Goal: Task Accomplishment & Management: Use online tool/utility

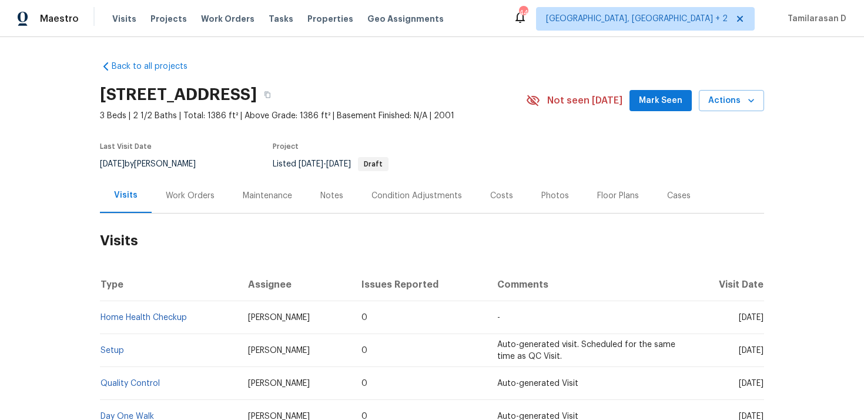
scroll to position [28, 0]
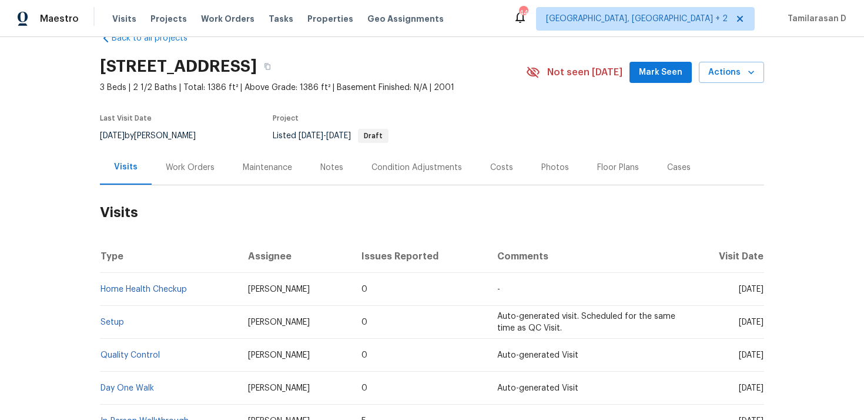
click at [190, 162] on div "Work Orders" at bounding box center [190, 168] width 49 height 12
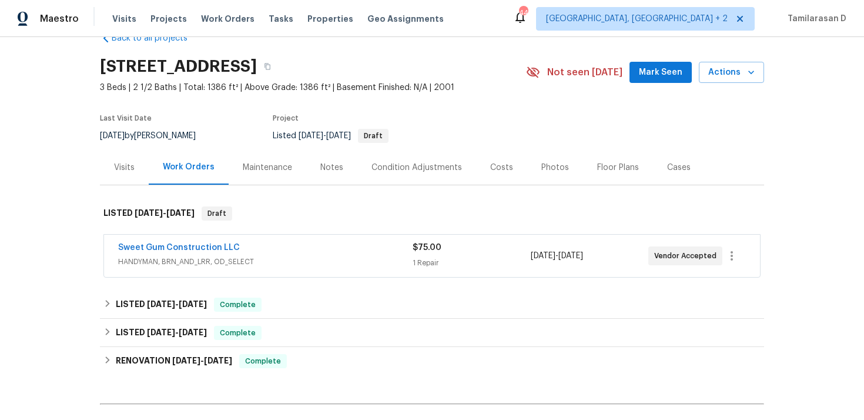
click at [249, 263] on span "HANDYMAN, BRN_AND_LRR, OD_SELECT" at bounding box center [265, 262] width 294 height 12
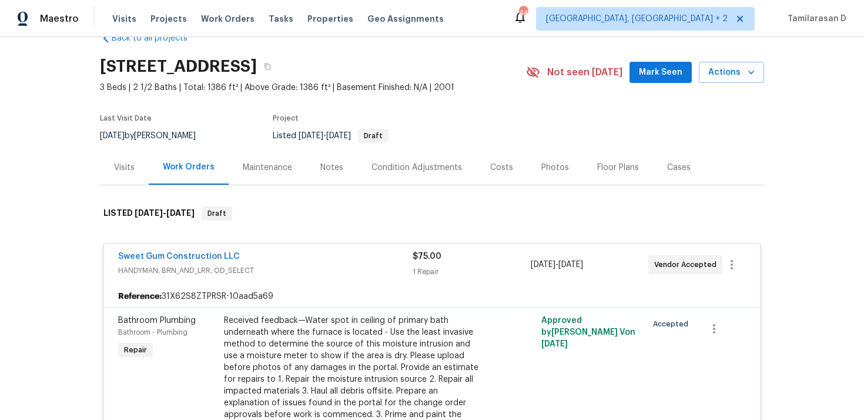
scroll to position [75, 0]
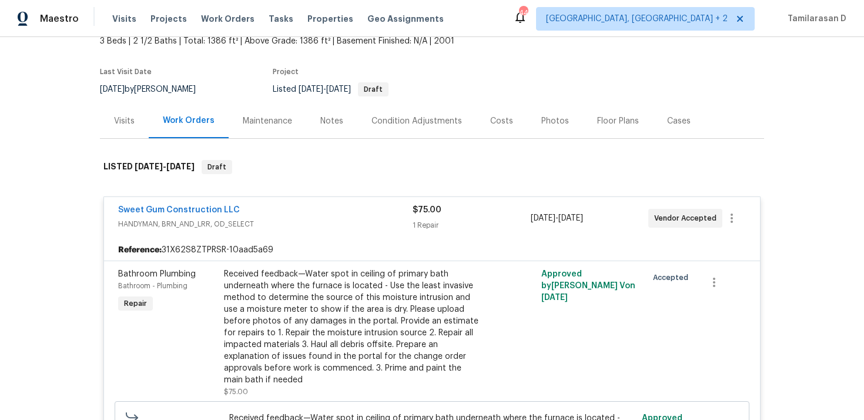
click at [280, 205] on div "Sweet Gum Construction LLC" at bounding box center [265, 211] width 294 height 14
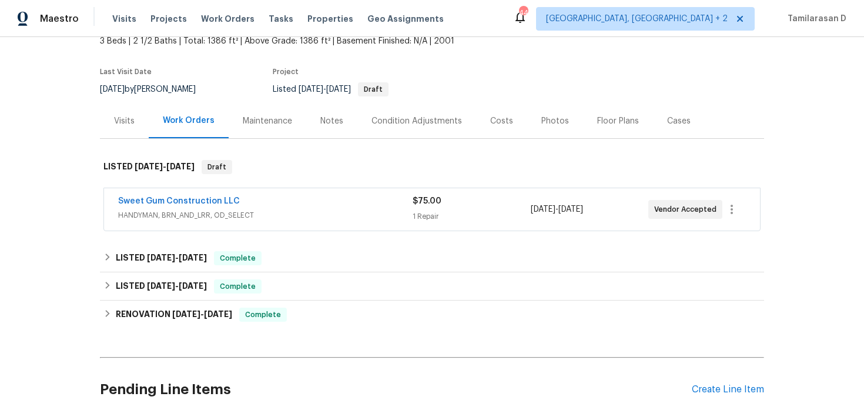
scroll to position [166, 0]
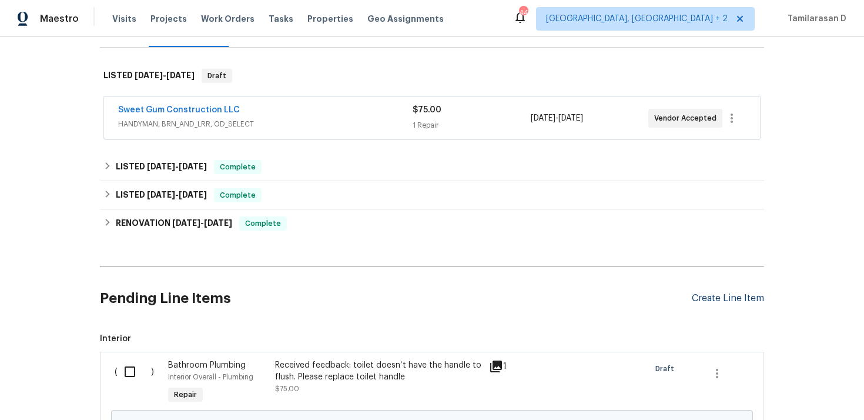
click at [719, 299] on div "Create Line Item" at bounding box center [728, 298] width 72 height 11
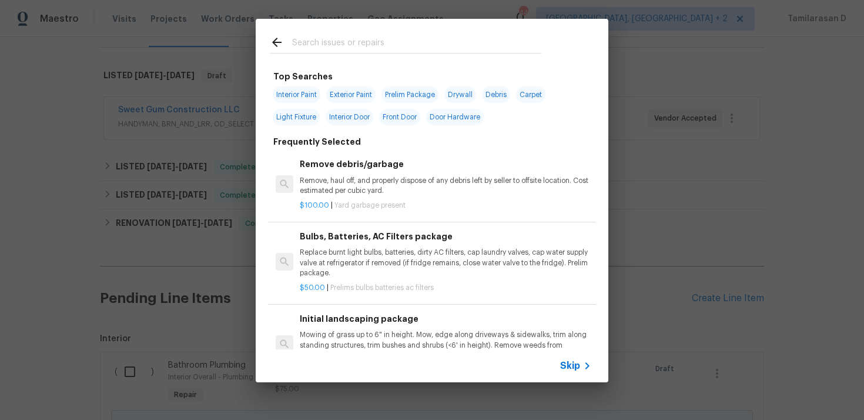
click at [564, 352] on div "Skip" at bounding box center [432, 365] width 353 height 33
click at [569, 365] on span "Skip" at bounding box center [570, 366] width 20 height 12
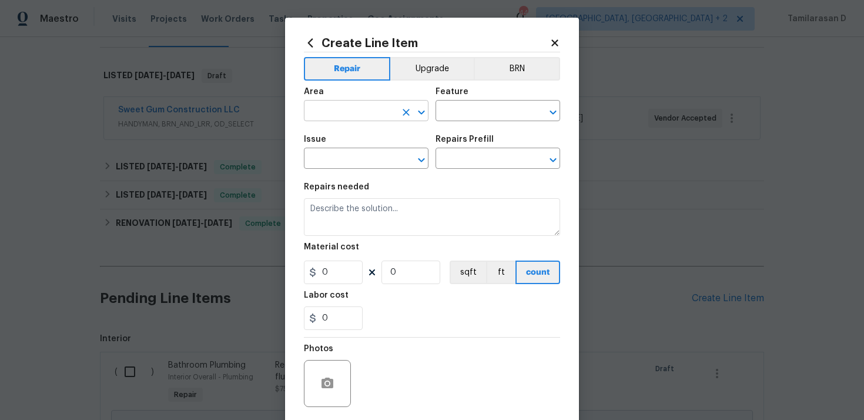
click at [369, 115] on input "text" at bounding box center [350, 112] width 92 height 18
click at [372, 161] on li "Exterior Overall" at bounding box center [366, 157] width 125 height 19
type input "Exterior Overall"
click at [465, 114] on input "text" at bounding box center [481, 112] width 92 height 18
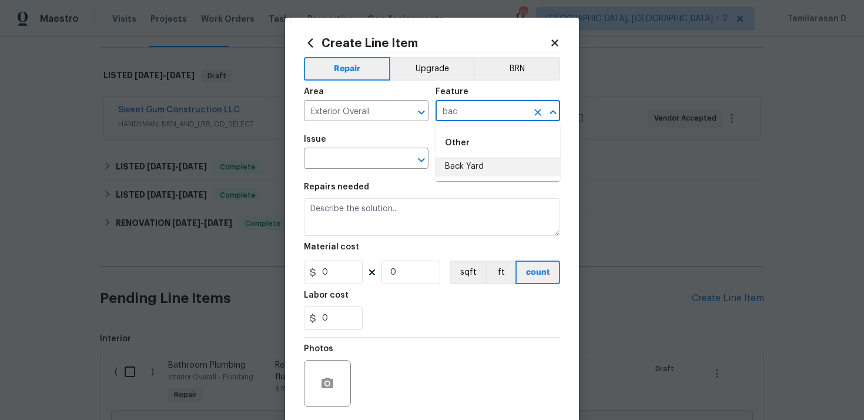
click at [475, 160] on li "Back Yard" at bounding box center [497, 166] width 125 height 19
type input "Back Yard"
click at [347, 151] on input "text" at bounding box center [350, 159] width 92 height 18
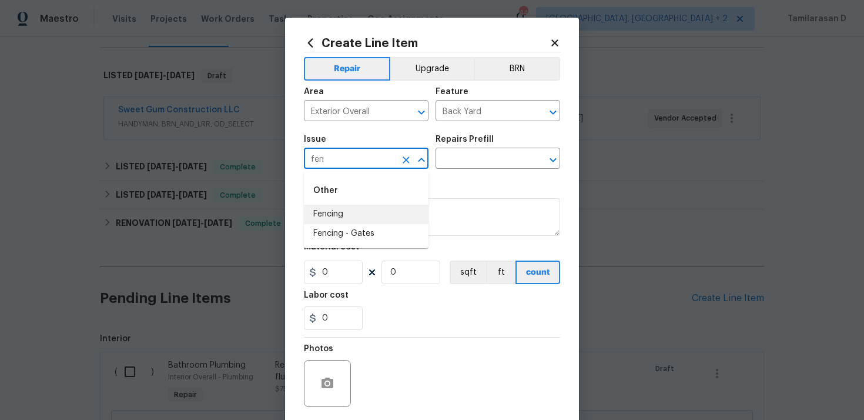
click at [351, 215] on li "Fencing" at bounding box center [366, 214] width 125 height 19
type input "Fencing"
click at [467, 163] on input "text" at bounding box center [481, 159] width 92 height 18
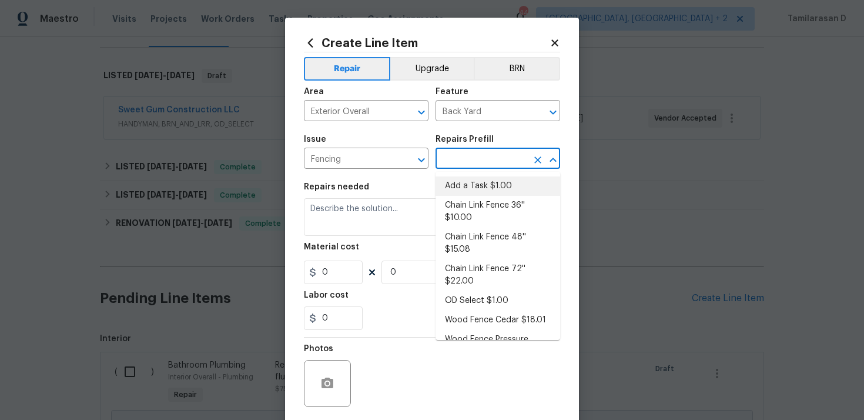
click at [467, 189] on li "Add a Task $1.00" at bounding box center [497, 185] width 125 height 19
type input "Add a Task $1.00"
type textarea "HPM to detail"
type input "1"
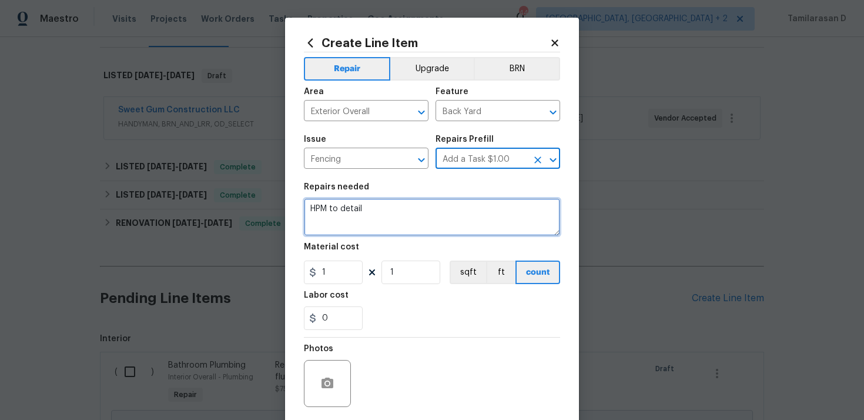
click at [363, 226] on textarea "HPM to detail" at bounding box center [432, 217] width 256 height 38
paste textarea "Received feedback - Backyard fence gate will not close. - Adjust hinges and har…"
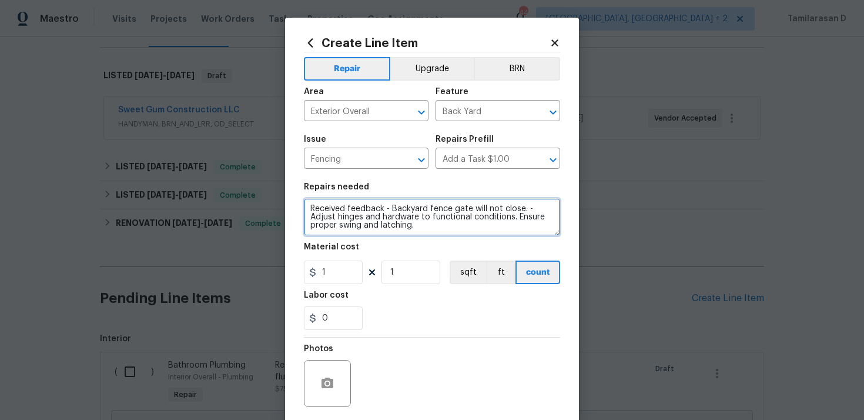
type textarea "Received feedback - Backyard fence gate will not close. - Adjust hinges and har…"
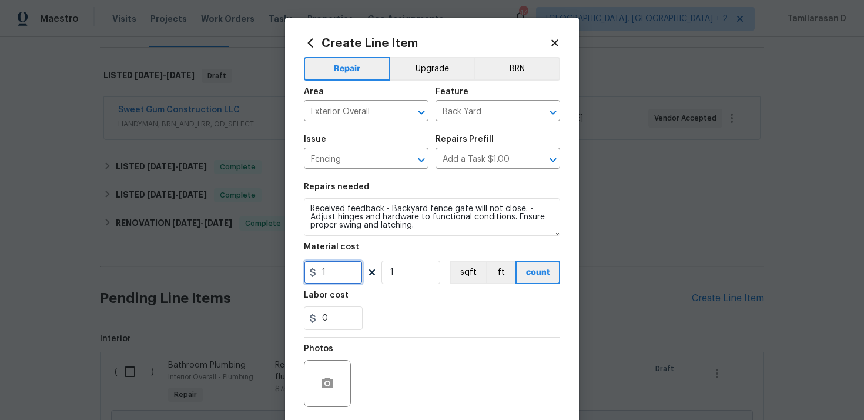
click at [335, 275] on input "1" at bounding box center [333, 272] width 59 height 24
type input "75"
click at [373, 291] on section "Repairs needed Received feedback - Backyard fence gate will not close. - Adjust…" at bounding box center [432, 256] width 256 height 161
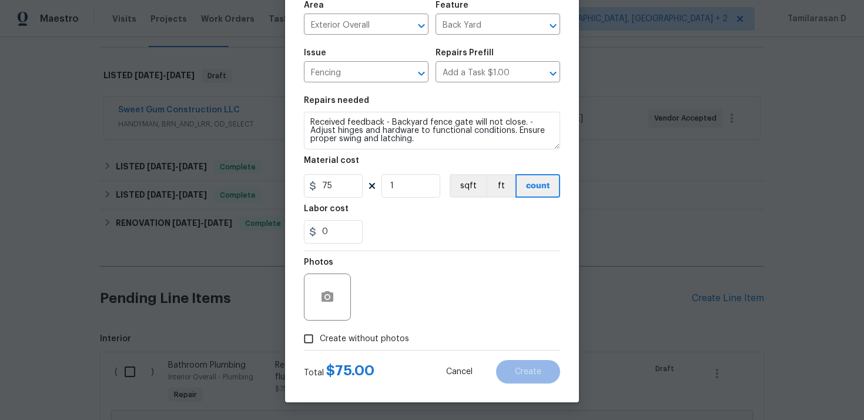
click at [304, 334] on input "Create without photos" at bounding box center [308, 338] width 22 height 22
checkbox input "true"
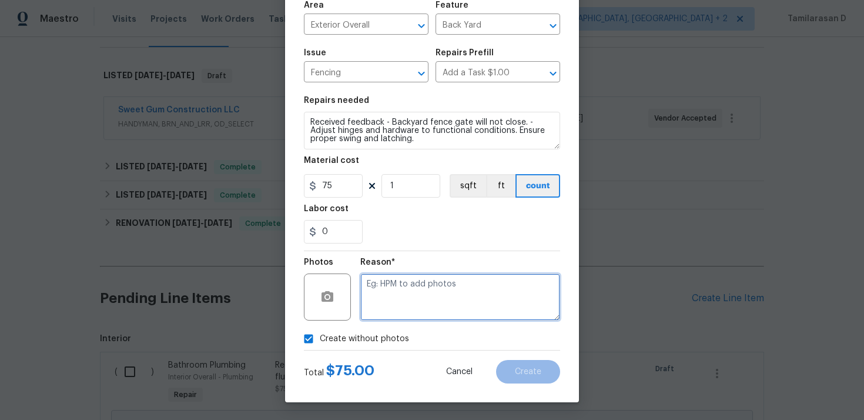
click at [396, 294] on textarea at bounding box center [460, 296] width 200 height 47
type textarea "N/A"
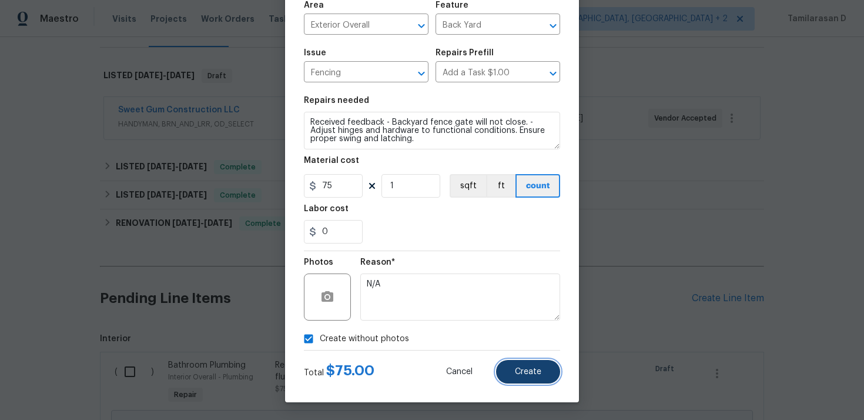
click at [531, 367] on span "Create" at bounding box center [528, 371] width 26 height 9
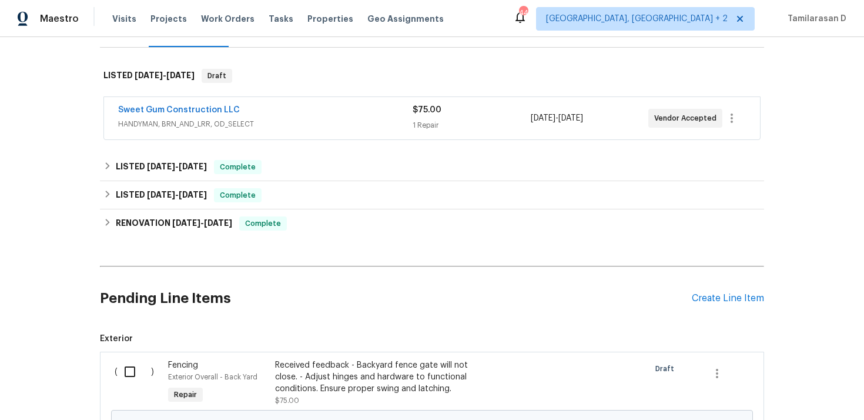
click at [531, 367] on div at bounding box center [511, 383] width 53 height 54
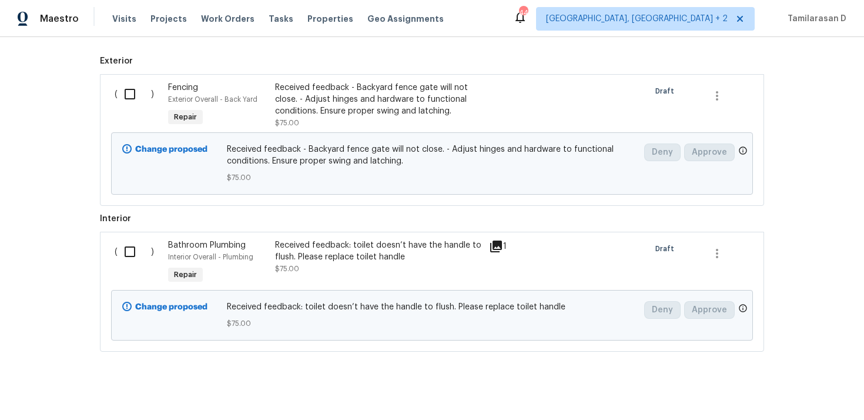
scroll to position [427, 0]
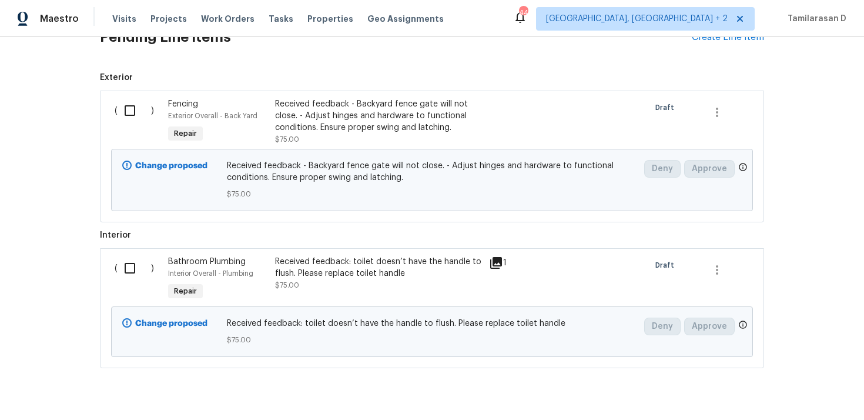
click at [127, 110] on input "checkbox" at bounding box center [134, 110] width 33 height 25
checkbox input "true"
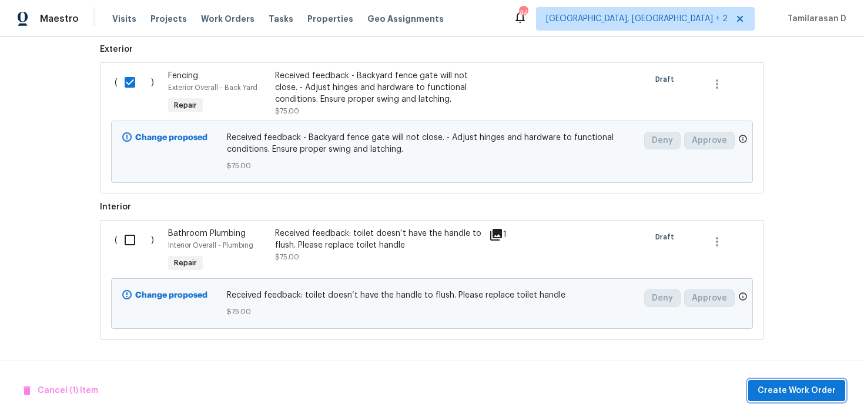
click at [806, 383] on span "Create Work Order" at bounding box center [797, 390] width 78 height 15
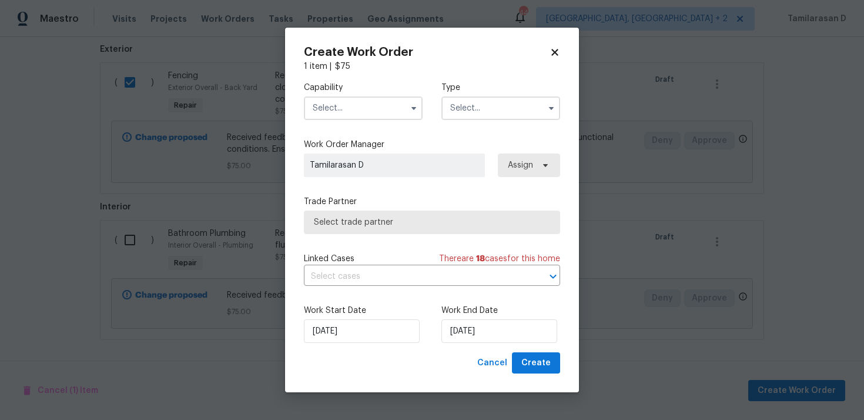
click at [509, 112] on input "text" at bounding box center [500, 108] width 119 height 24
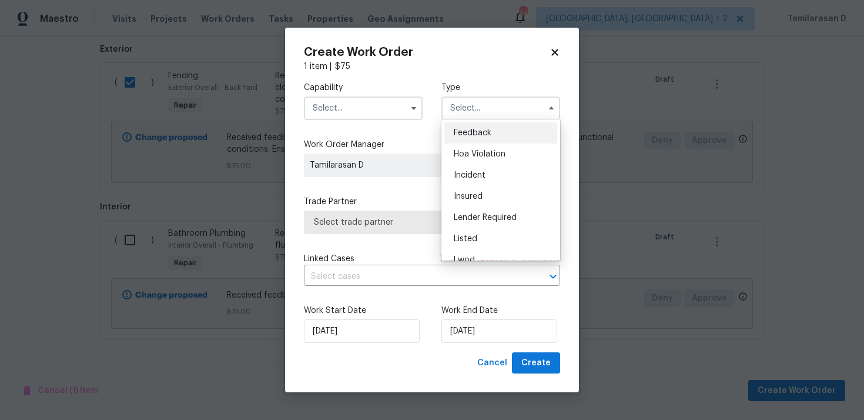
click at [467, 133] on span "Feedback" at bounding box center [473, 133] width 38 height 8
type input "Feedback"
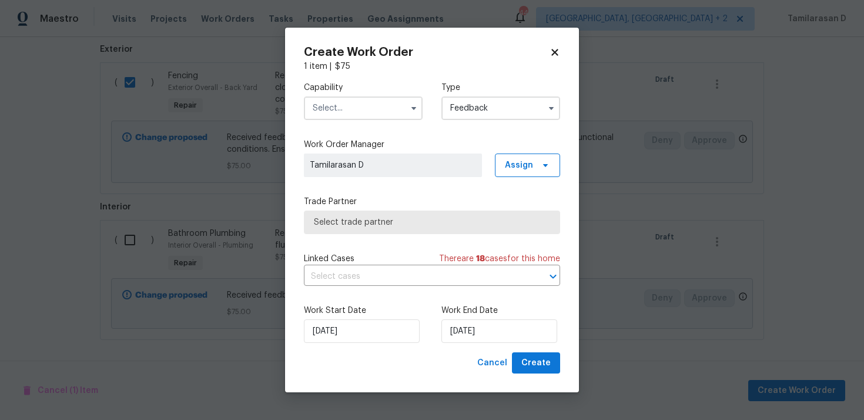
click at [373, 110] on input "text" at bounding box center [363, 108] width 119 height 24
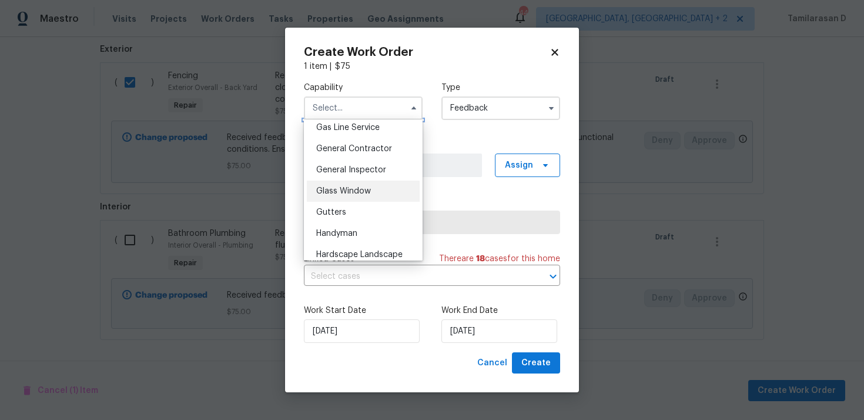
scroll to position [521, 0]
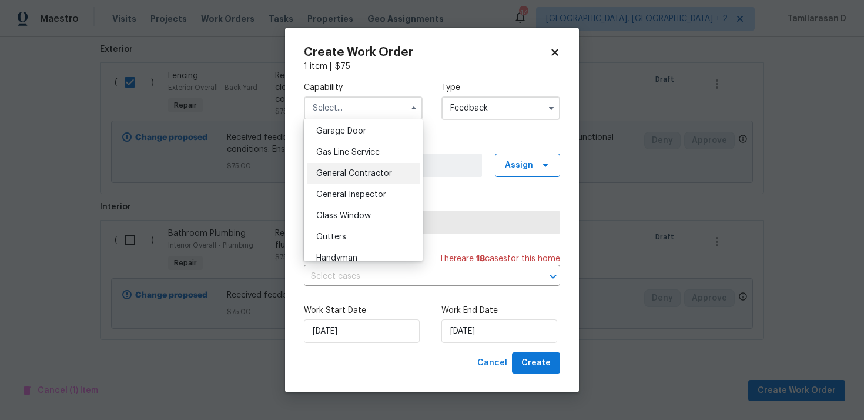
click at [338, 167] on div "General Contractor" at bounding box center [363, 173] width 113 height 21
type input "General Contractor"
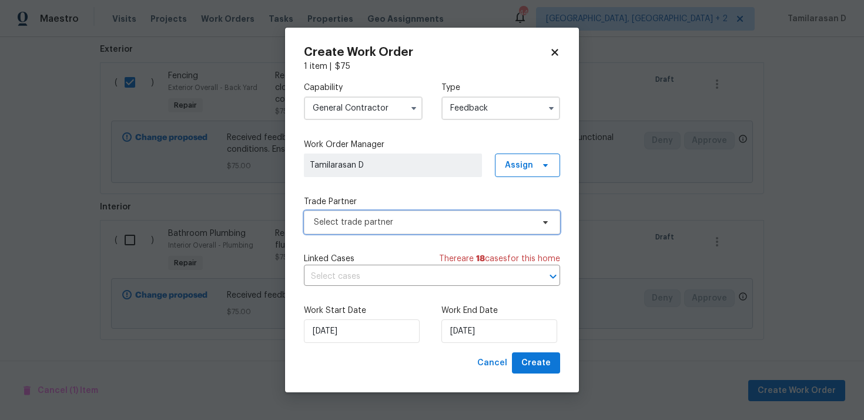
click at [364, 217] on span "Select trade partner" at bounding box center [423, 222] width 219 height 12
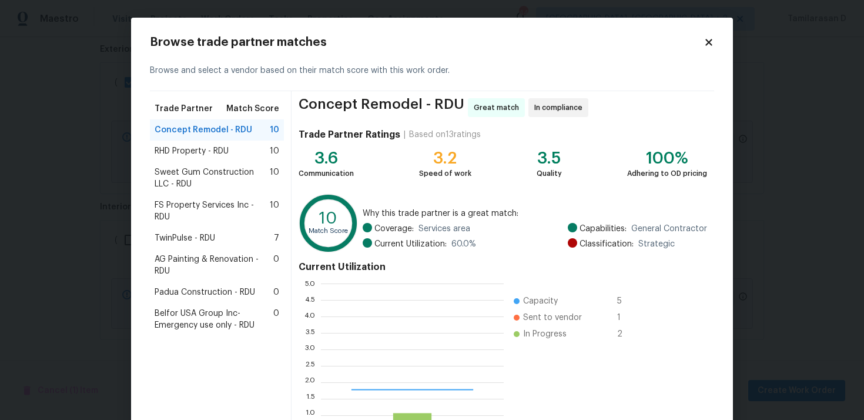
scroll to position [165, 183]
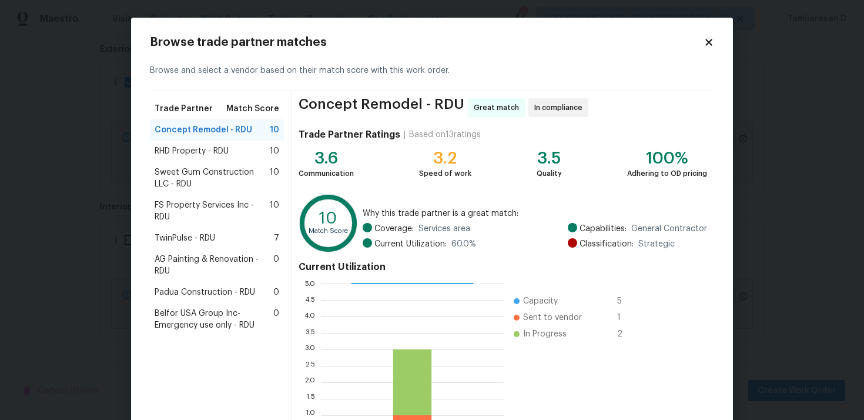
click at [235, 182] on span "Sweet Gum Construction LLC - RDU" at bounding box center [212, 178] width 115 height 24
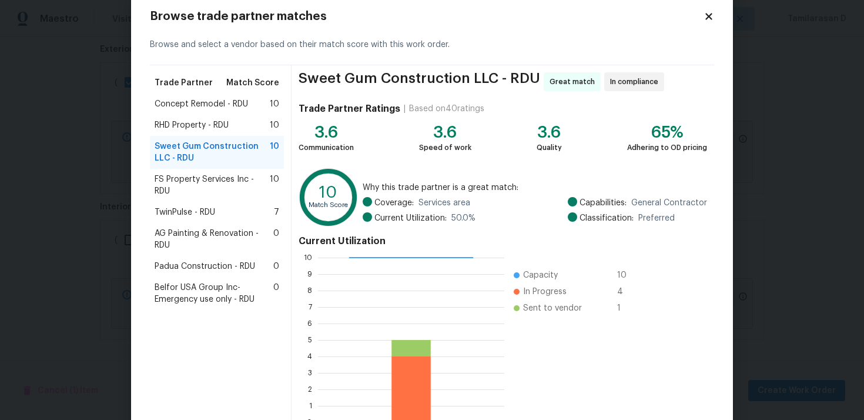
scroll to position [86, 0]
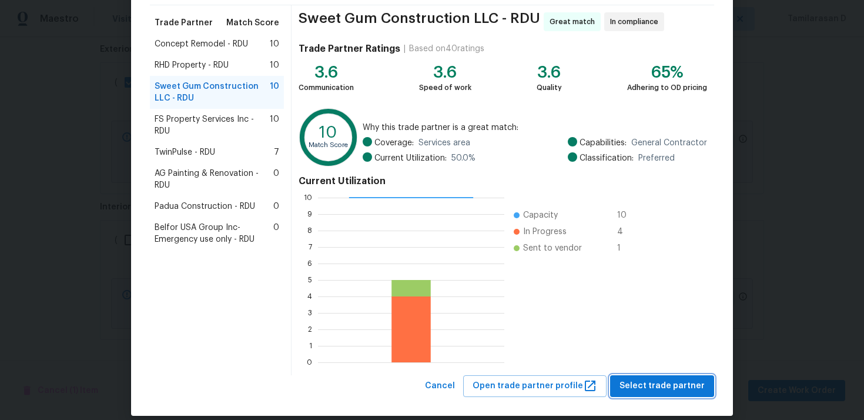
click at [657, 380] on span "Select trade partner" at bounding box center [661, 385] width 85 height 15
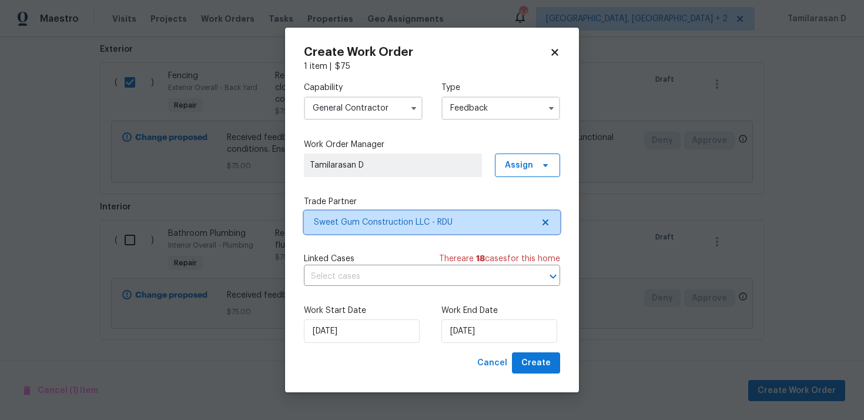
scroll to position [0, 0]
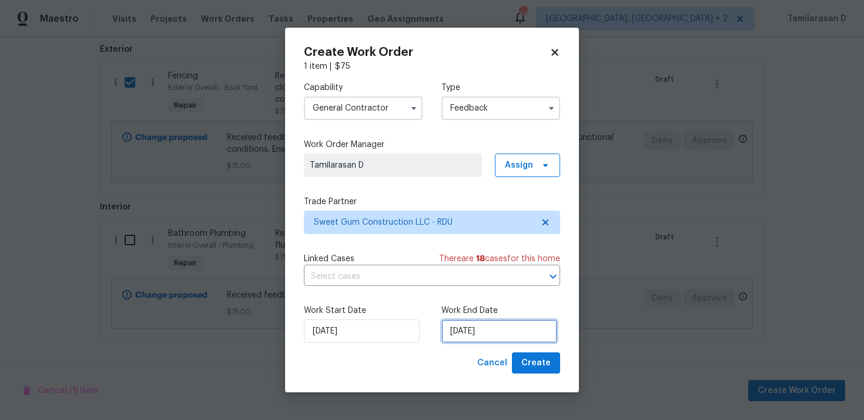
click at [497, 340] on input "23/09/2025" at bounding box center [499, 331] width 116 height 24
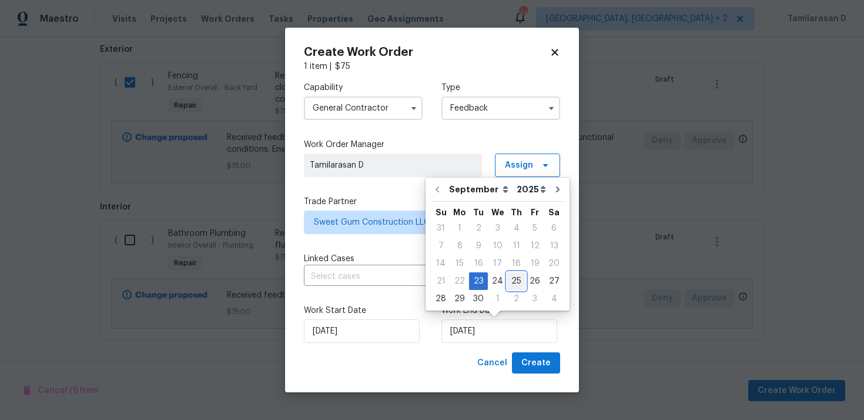
click at [507, 280] on div "25" at bounding box center [516, 281] width 18 height 16
type input "25/09/2025"
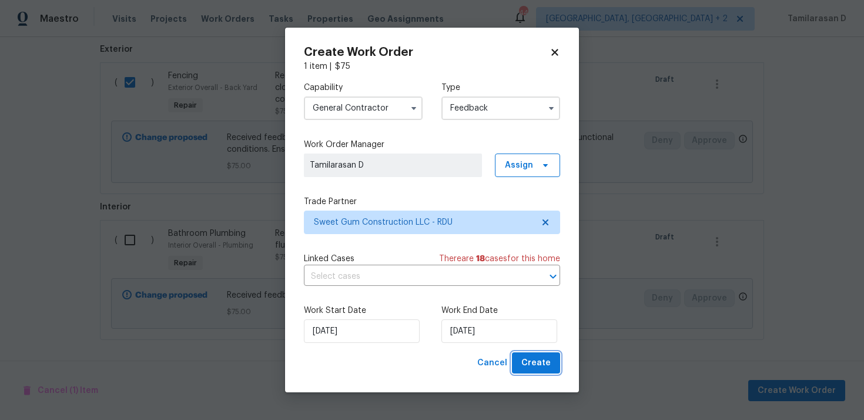
click at [543, 364] on span "Create" at bounding box center [535, 363] width 29 height 15
checkbox input "false"
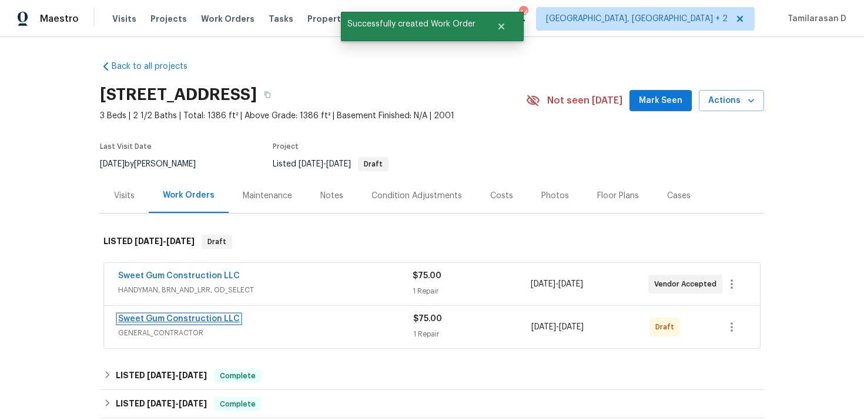
click at [167, 315] on link "Sweet Gum Construction LLC" at bounding box center [179, 318] width 122 height 8
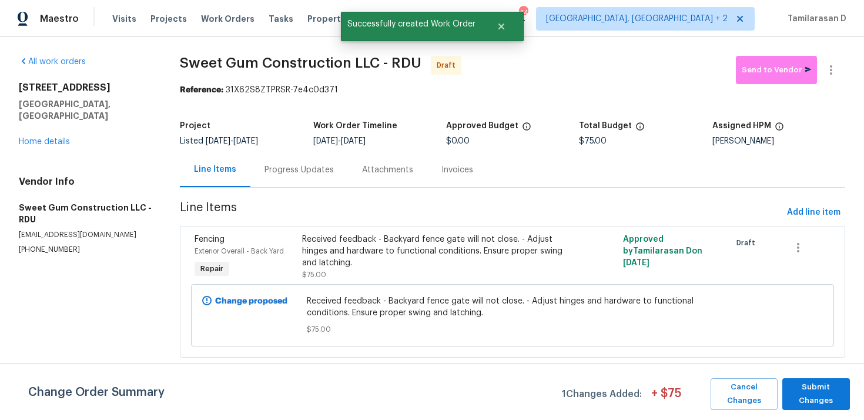
click at [290, 177] on div "Progress Updates" at bounding box center [299, 169] width 98 height 35
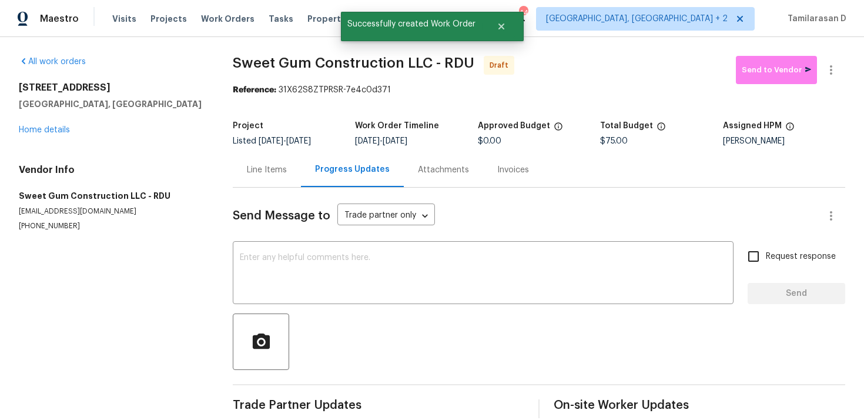
click at [256, 176] on div "Line Items" at bounding box center [267, 169] width 68 height 35
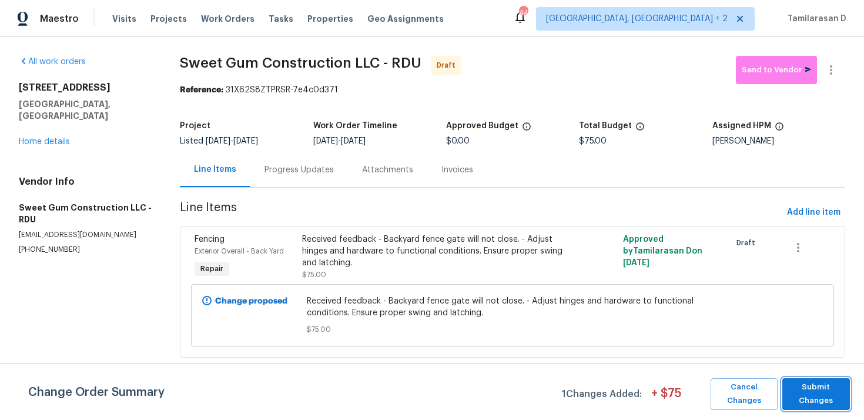
click at [832, 402] on span "Submit Changes" at bounding box center [816, 393] width 56 height 27
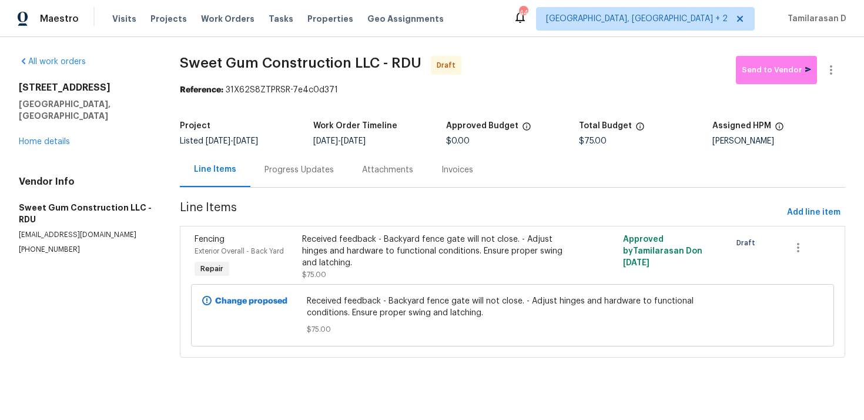
click at [313, 181] on div "Progress Updates" at bounding box center [299, 169] width 98 height 35
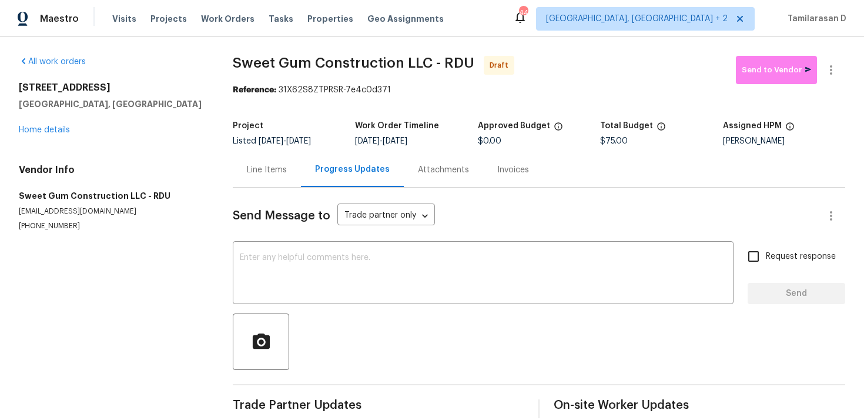
click at [286, 234] on div "Send Message to Trade partner only Trade partner only ​ x ​ Request response Se…" at bounding box center [539, 302] width 612 height 230
click at [284, 261] on textarea at bounding box center [483, 273] width 487 height 41
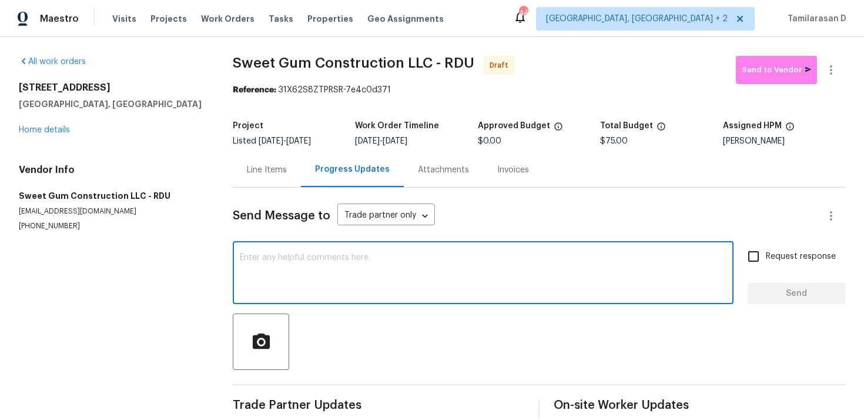
click at [277, 279] on textarea at bounding box center [483, 273] width 487 height 41
paste textarea "Hey, this is Tamil from Opendoor. I’m confirming you received the WO for the pr…"
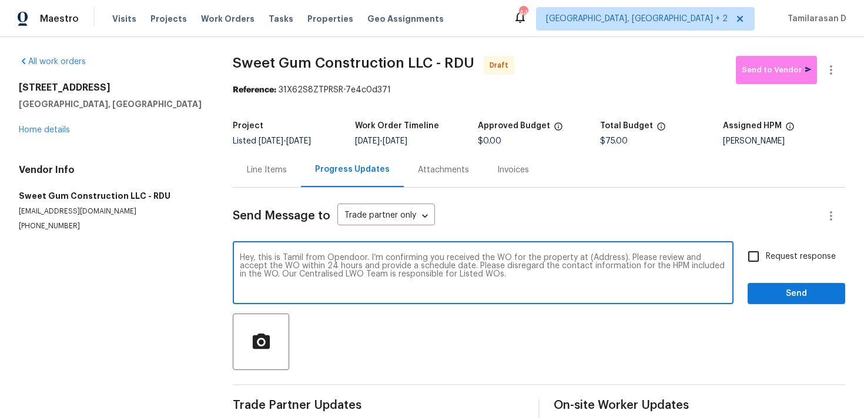
click at [602, 254] on textarea "Hey, this is Tamil from Opendoor. I’m confirming you received the WO for the pr…" at bounding box center [483, 273] width 487 height 41
paste textarea "203 Canyon Lake Cir, Morrisville, NC 27560"
type textarea "Hey, this is Tamil from Opendoor. I’m confirming you received the WO for the pr…"
click at [758, 256] on input "Request response" at bounding box center [753, 256] width 25 height 25
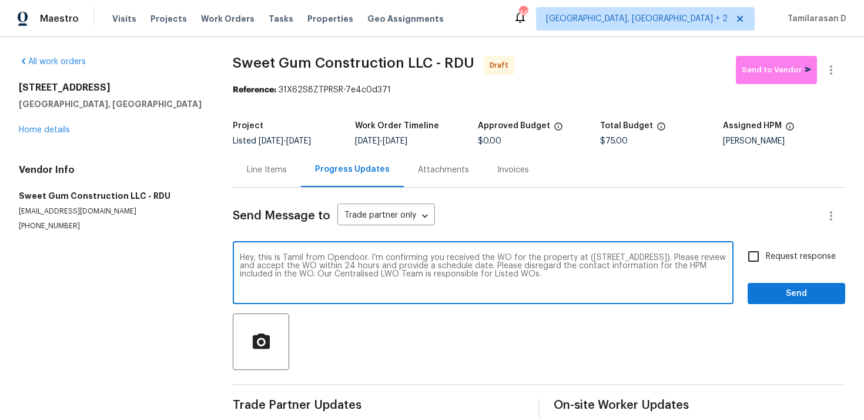
checkbox input "true"
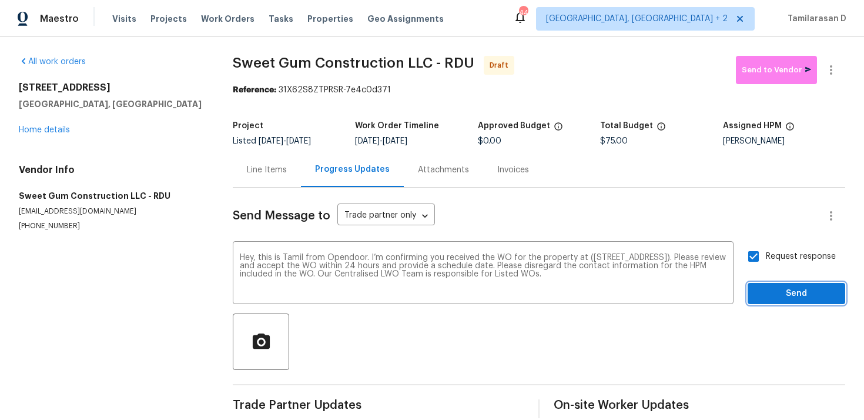
click at [799, 300] on span "Send" at bounding box center [796, 293] width 79 height 15
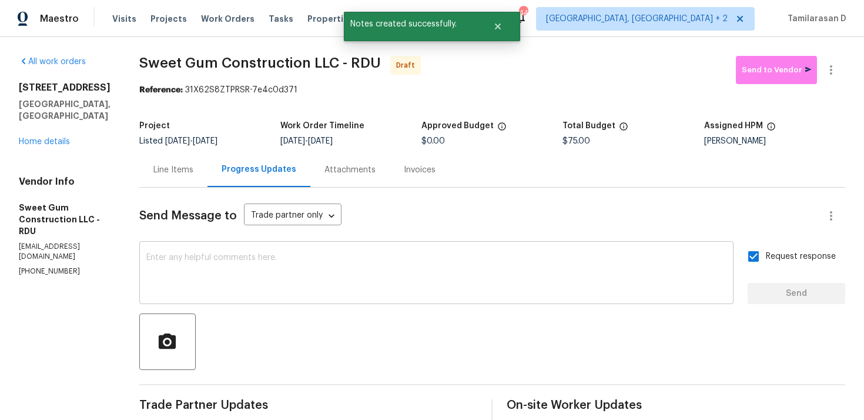
click at [281, 259] on textarea at bounding box center [436, 273] width 580 height 41
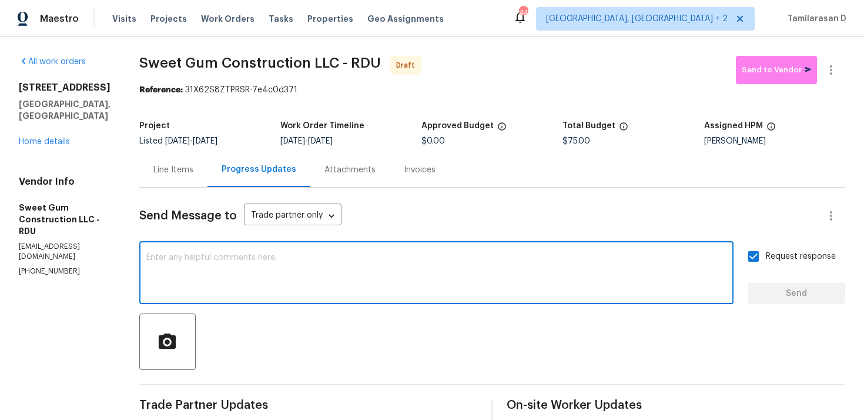
paste textarea "Attention All Work Orders must include before-photos (both close-up and wide-an…"
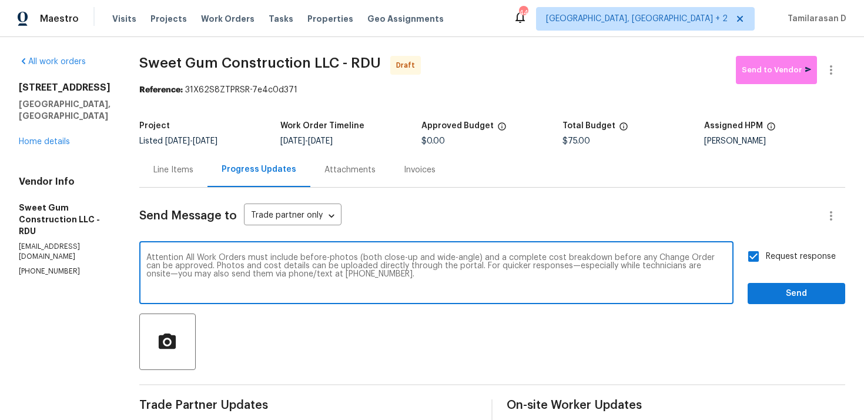
type textarea "Attention All Work Orders must include before-photos (both close-up and wide-an…"
click at [784, 294] on span "Send" at bounding box center [796, 293] width 79 height 15
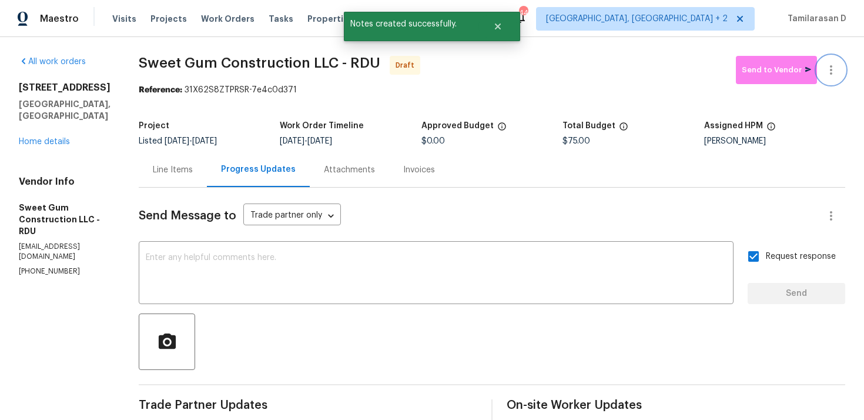
click at [832, 63] on icon "button" at bounding box center [831, 70] width 14 height 14
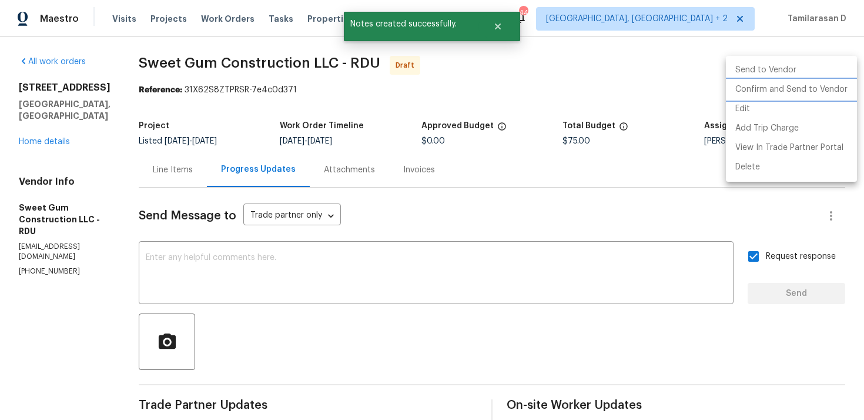
click at [744, 89] on li "Confirm and Send to Vendor" at bounding box center [791, 89] width 131 height 19
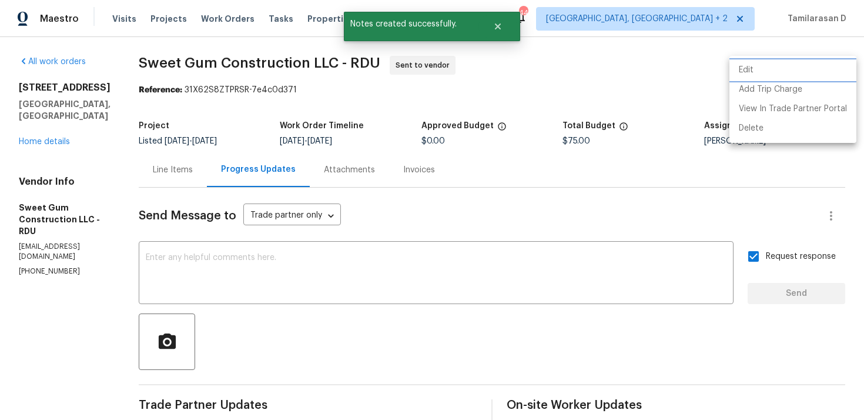
click at [561, 89] on div at bounding box center [432, 210] width 864 height 420
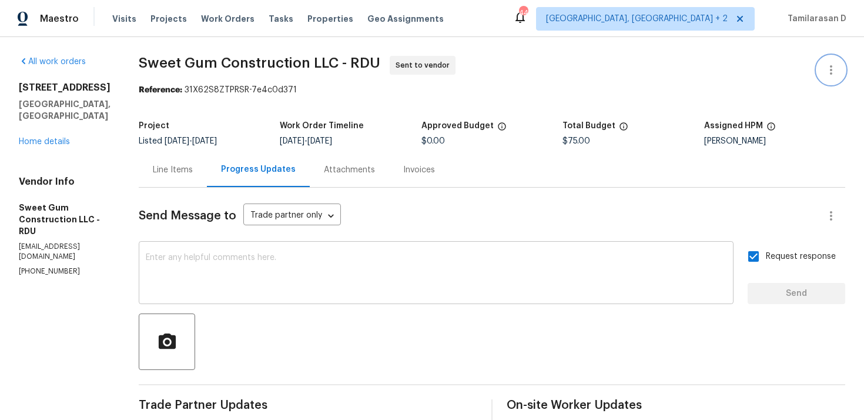
scroll to position [59, 0]
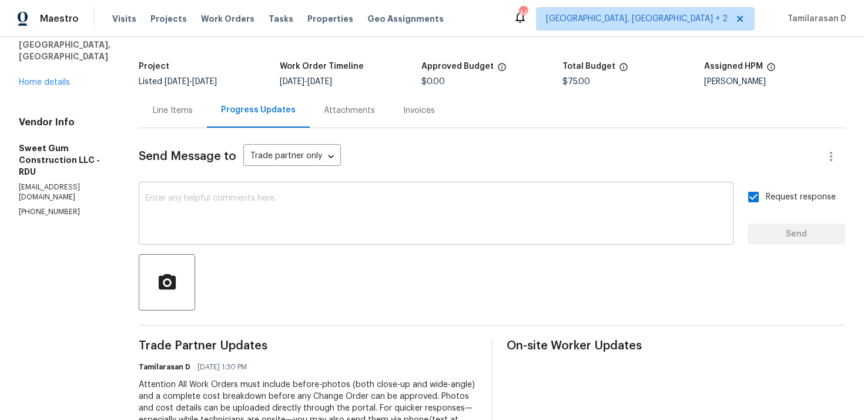
click at [234, 216] on textarea at bounding box center [436, 214] width 581 height 41
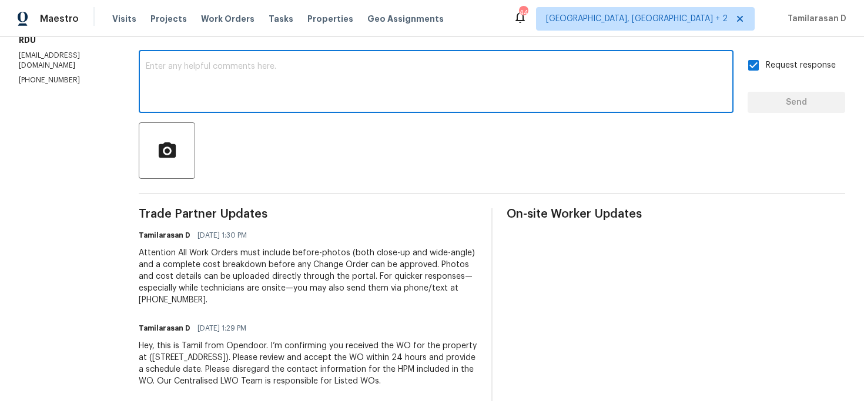
scroll to position [0, 0]
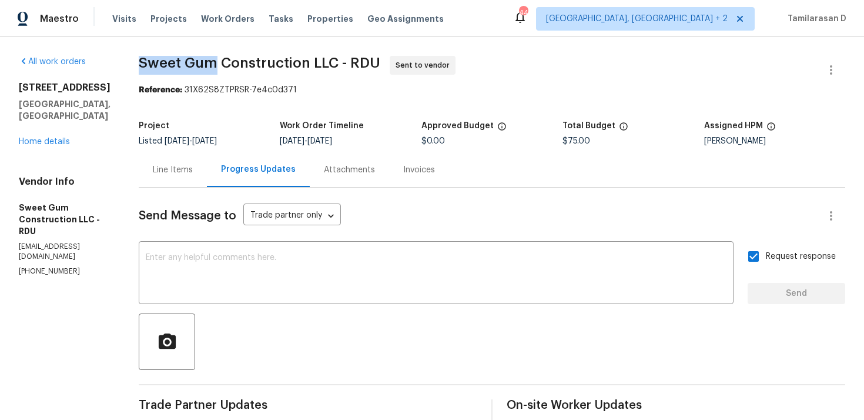
drag, startPoint x: 164, startPoint y: 62, endPoint x: 236, endPoint y: 65, distance: 72.3
click at [236, 65] on div "All work orders 203 Canyon Lake Cir Morrisville, NC 27560 Home details Vendor I…" at bounding box center [432, 324] width 864 height 574
copy span "Sweet Gum"
click at [37, 138] on link "Home details" at bounding box center [44, 142] width 51 height 8
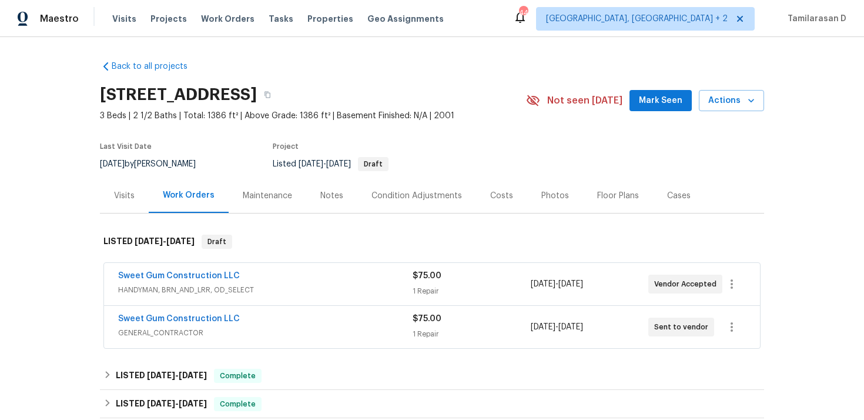
click at [252, 323] on div "Sweet Gum Construction LLC" at bounding box center [265, 320] width 294 height 14
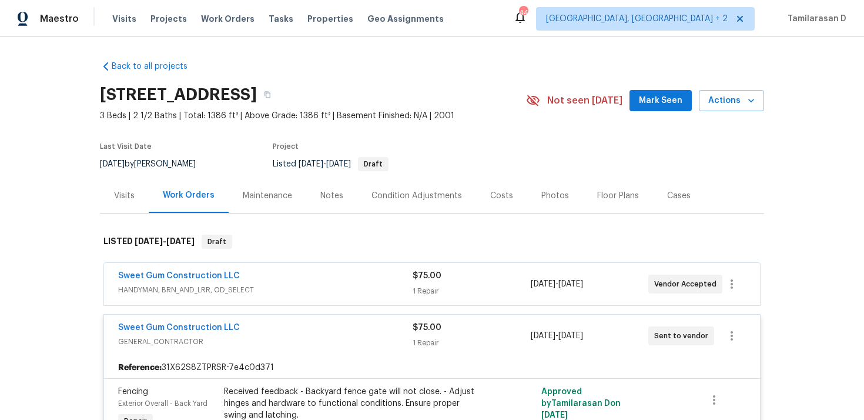
scroll to position [2, 0]
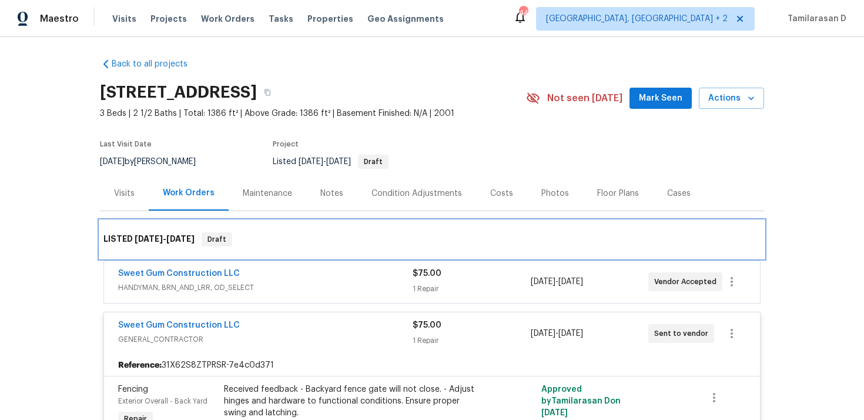
click at [266, 249] on div "LISTED 9/23/25 - 9/25/25 Draft" at bounding box center [432, 239] width 664 height 38
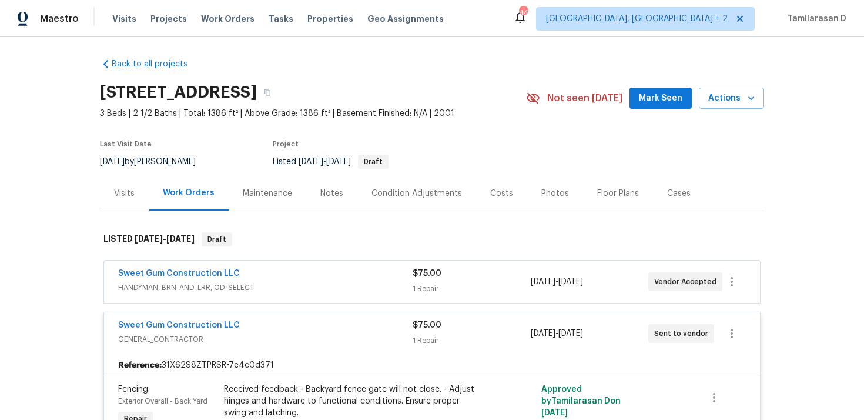
click at [269, 269] on div "Sweet Gum Construction LLC" at bounding box center [265, 274] width 294 height 14
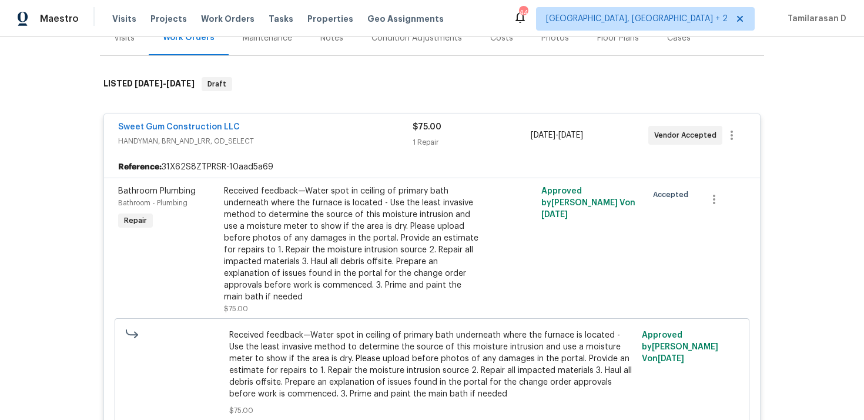
scroll to position [154, 0]
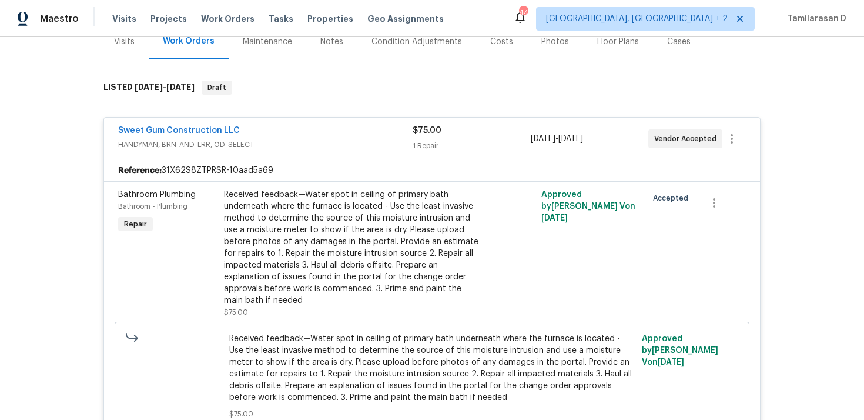
click at [291, 159] on div "Sweet Gum Construction LLC HANDYMAN, BRN_AND_LRR, OD_SELECT $75.00 1 Repair 9/2…" at bounding box center [432, 139] width 656 height 42
click at [291, 138] on div "Sweet Gum Construction LLC" at bounding box center [265, 132] width 294 height 14
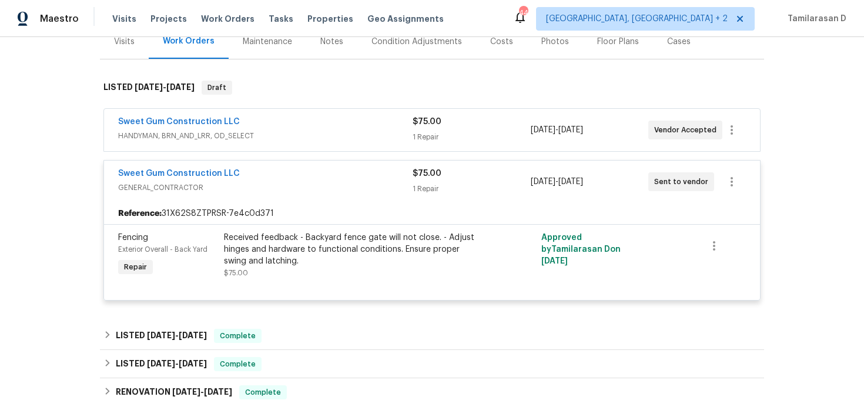
scroll to position [0, 0]
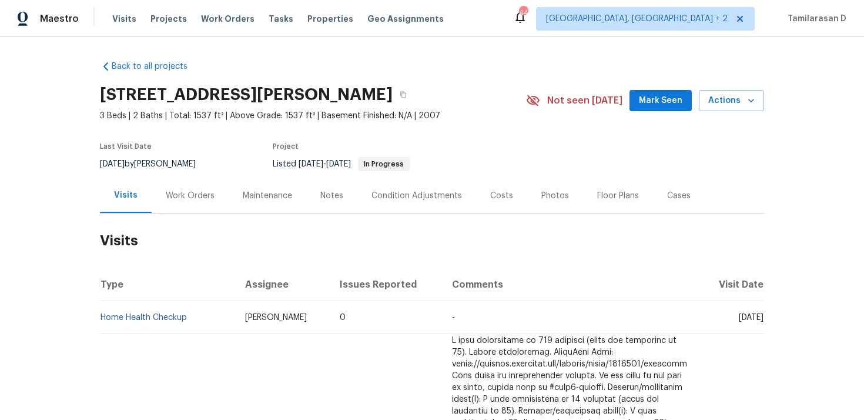
click at [208, 194] on div "Work Orders" at bounding box center [190, 196] width 49 height 12
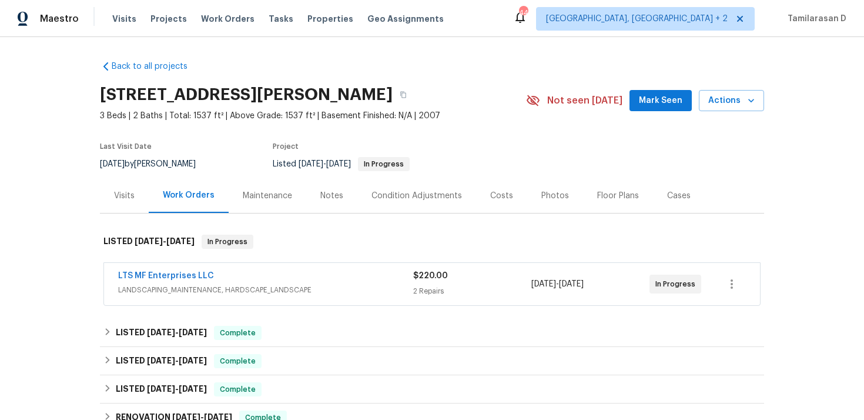
scroll to position [64, 0]
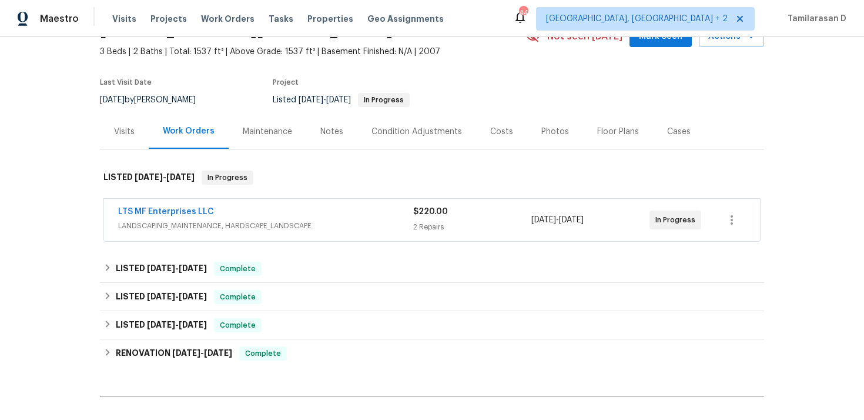
click at [251, 217] on div "LTS MF Enterprises LLC" at bounding box center [265, 213] width 295 height 14
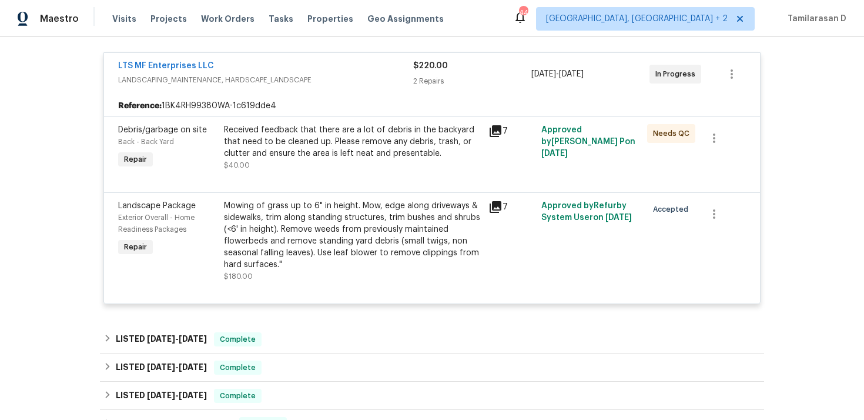
scroll to position [232, 0]
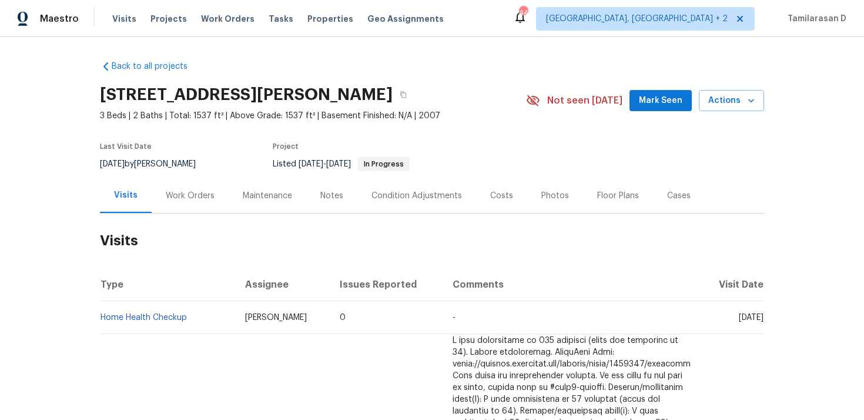
click at [197, 187] on div "Work Orders" at bounding box center [190, 195] width 77 height 35
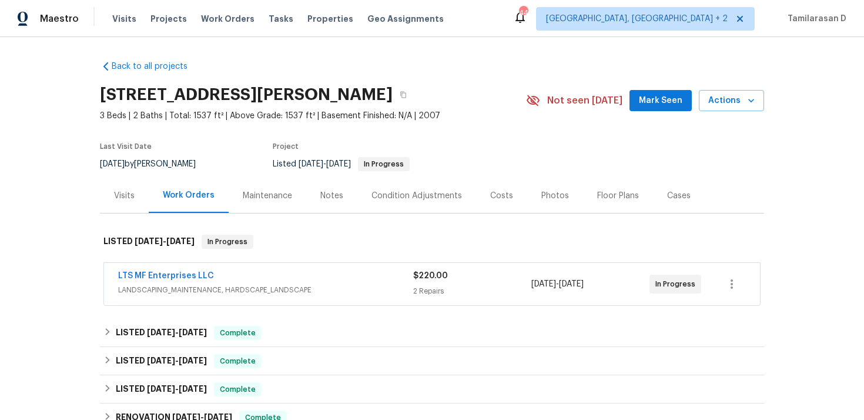
scroll to position [192, 0]
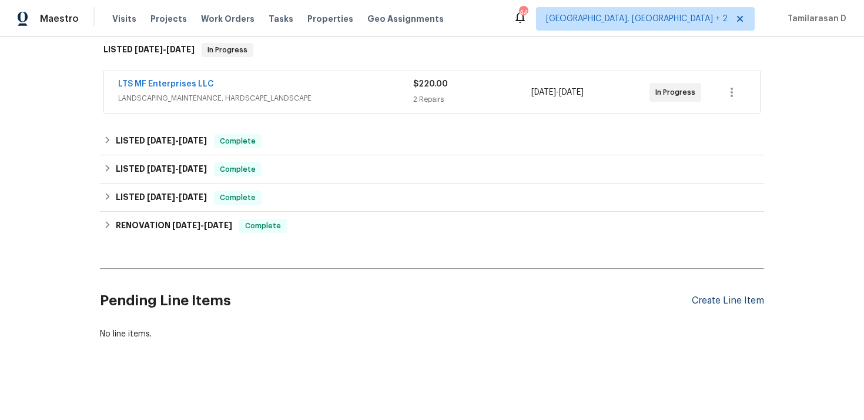
click at [722, 301] on div "Create Line Item" at bounding box center [728, 300] width 72 height 11
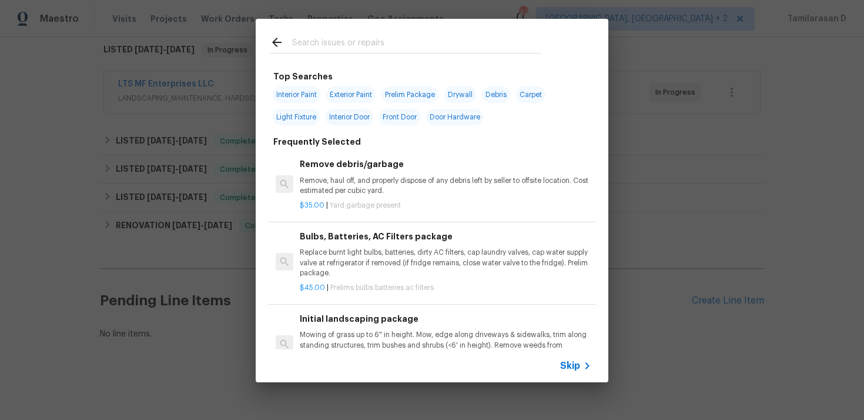
click at [567, 354] on div "Skip" at bounding box center [432, 365] width 353 height 33
click at [571, 363] on span "Skip" at bounding box center [570, 366] width 20 height 12
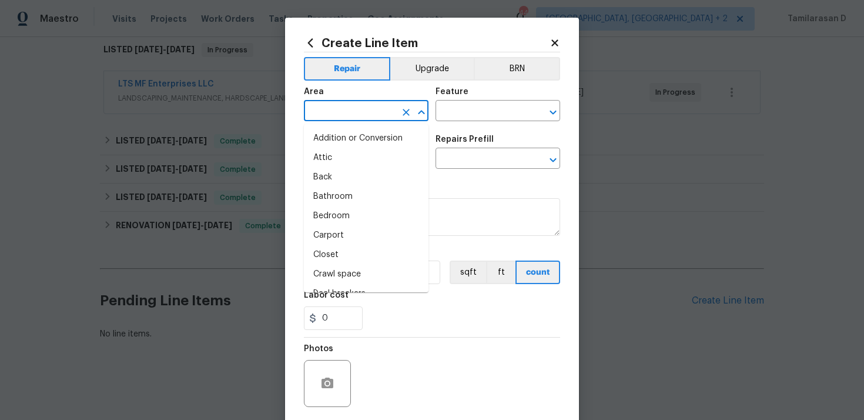
click at [373, 110] on input "text" at bounding box center [350, 112] width 92 height 18
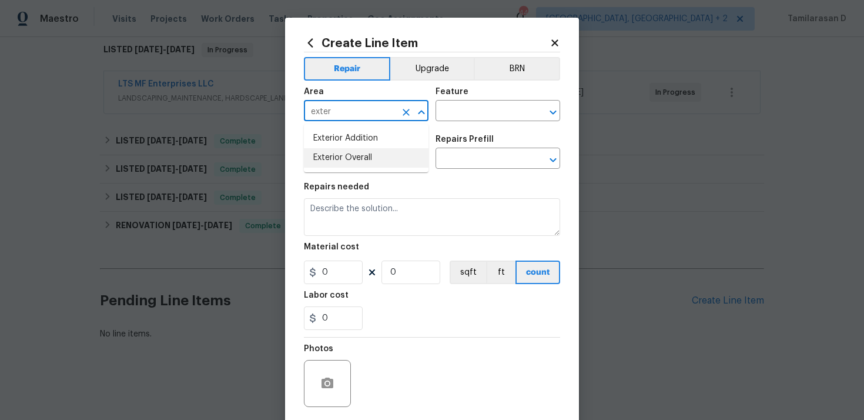
click at [358, 166] on li "Exterior Overall" at bounding box center [366, 157] width 125 height 19
type input "Exterior Overall"
click at [485, 115] on input "text" at bounding box center [481, 112] width 92 height 18
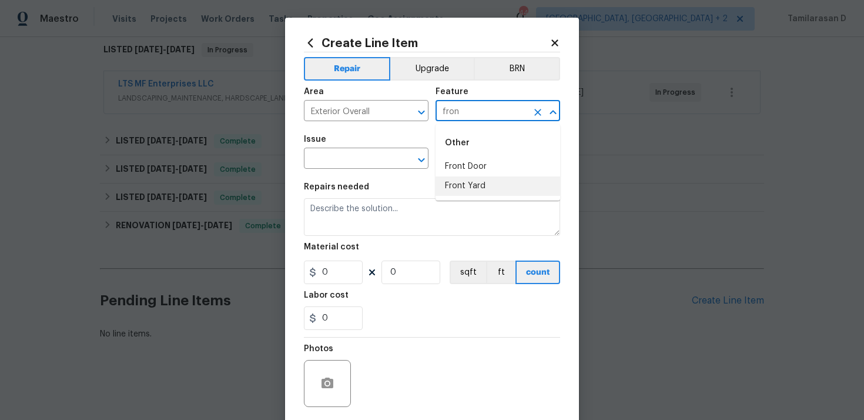
click at [477, 189] on li "Front Yard" at bounding box center [497, 185] width 125 height 19
type input "Front Yard"
click at [361, 167] on input "text" at bounding box center [350, 159] width 92 height 18
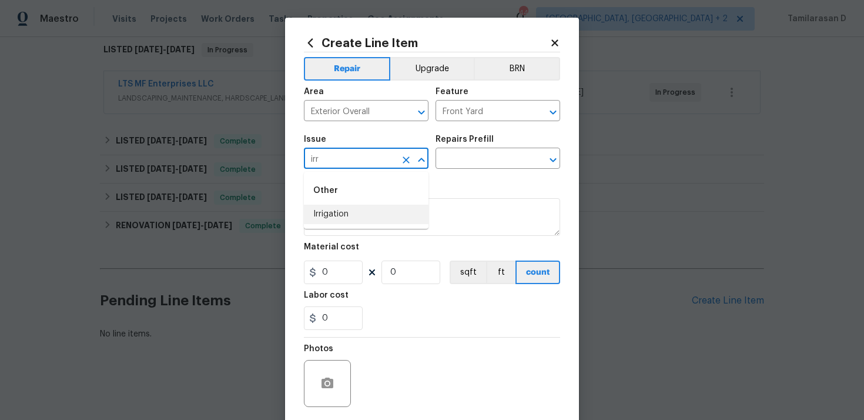
click at [337, 213] on li "Irrigation" at bounding box center [366, 214] width 125 height 19
type input "Irrigation"
click at [451, 154] on input "text" at bounding box center [481, 159] width 92 height 18
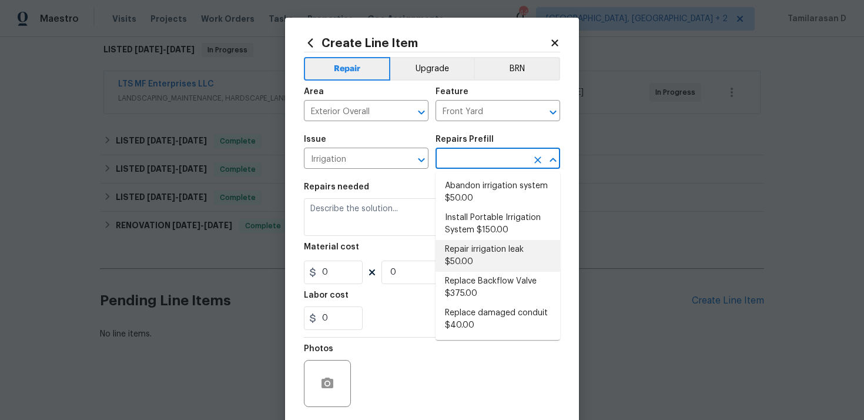
click at [478, 242] on li "Repair irrigation leak $50.00" at bounding box center [497, 256] width 125 height 32
type input "Repair irrigation leak $50.00"
type textarea "Locate and repair leaking irrigation line and return landscape conditions to or…"
type input "1"
type input "50"
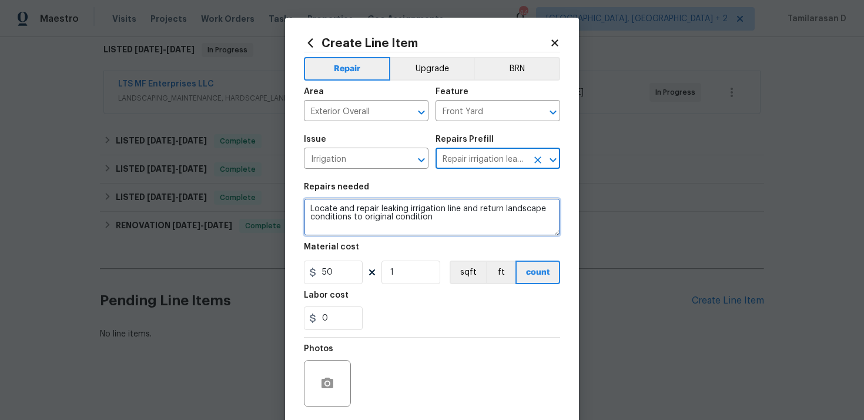
click at [347, 202] on textarea "Locate and repair leaking irrigation line and return landscape conditions to or…" at bounding box center [432, 217] width 256 height 38
paste textarea "Received feedback - neighbor states water sprinklers at front side of property -"
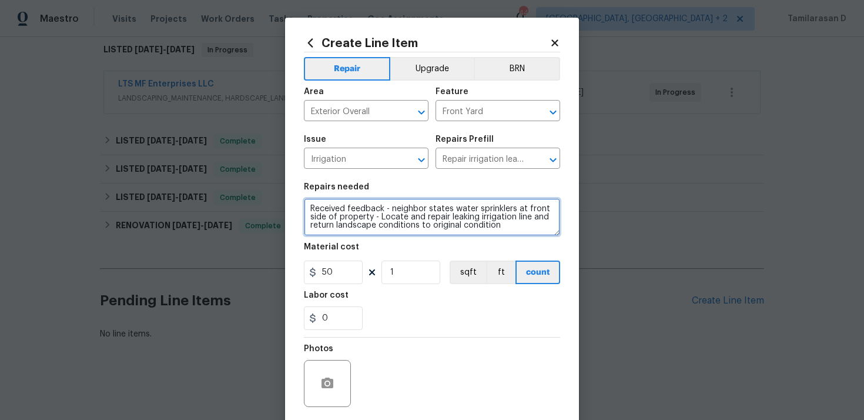
type textarea "Received feedback - neighbor states water sprinklers at front side of property …"
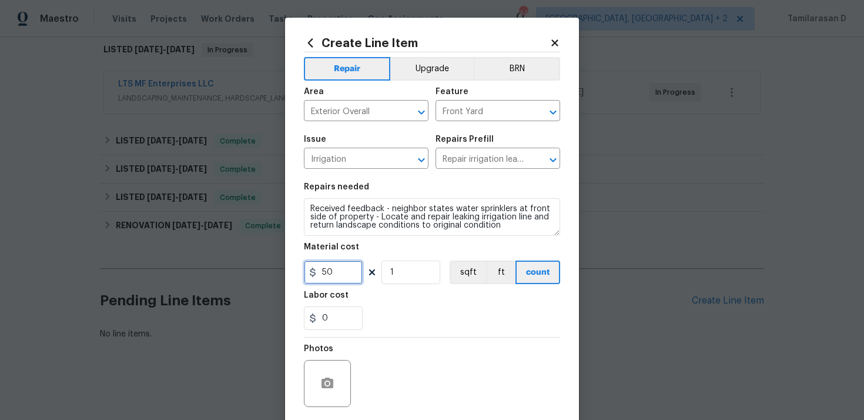
click at [330, 268] on input "50" at bounding box center [333, 272] width 59 height 24
type input "75"
click at [385, 330] on section "Repairs needed Received feedback - neighbor states water sprinklers at front si…" at bounding box center [432, 256] width 256 height 161
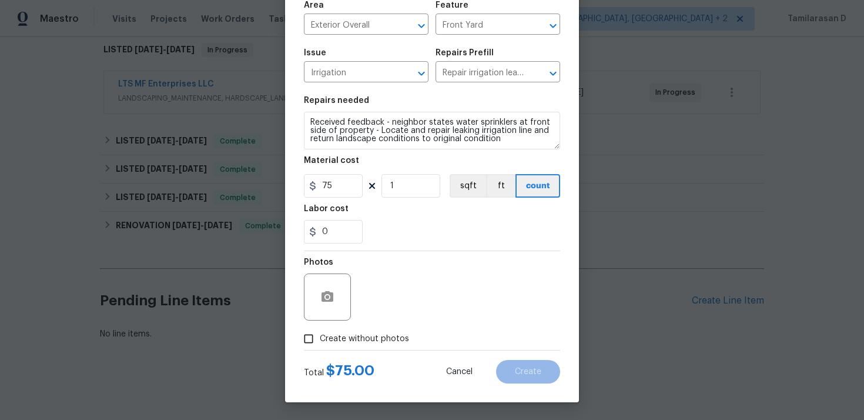
click at [322, 329] on label "Create without photos" at bounding box center [353, 338] width 112 height 22
click at [320, 329] on input "Create without photos" at bounding box center [308, 338] width 22 height 22
checkbox input "true"
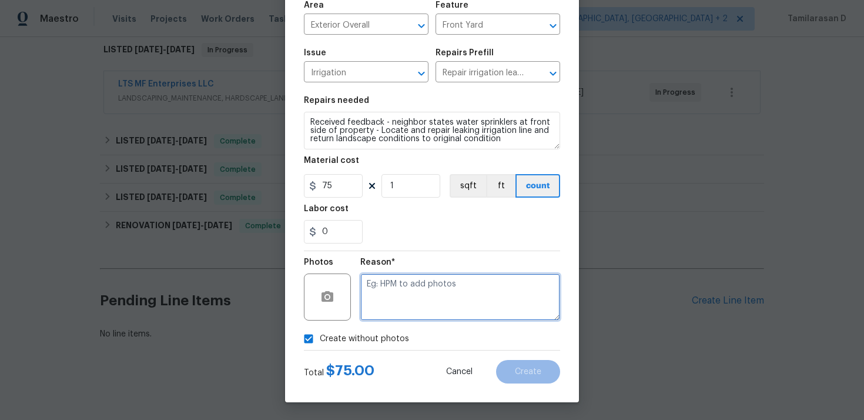
click at [373, 285] on textarea at bounding box center [460, 296] width 200 height 47
type textarea "N/A"
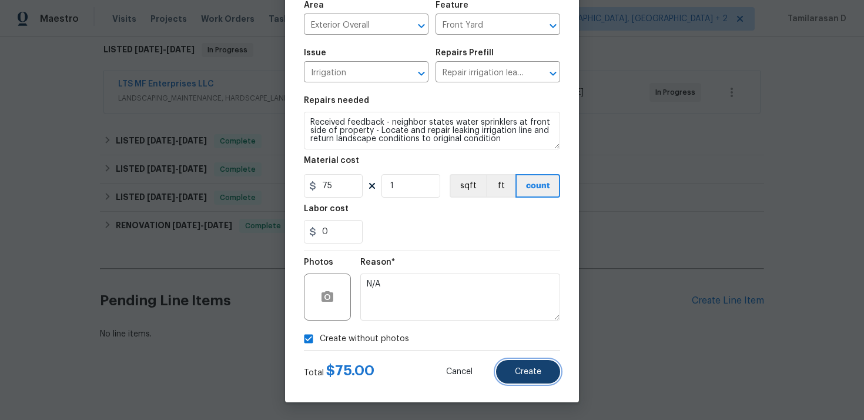
click at [510, 380] on button "Create" at bounding box center [528, 372] width 64 height 24
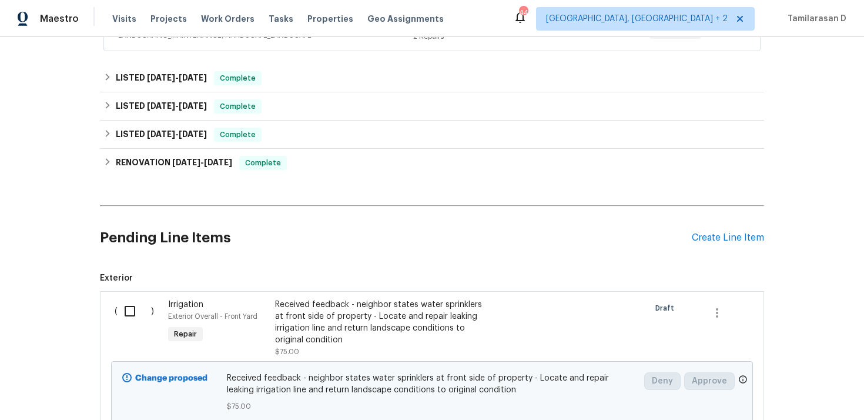
scroll to position [306, 0]
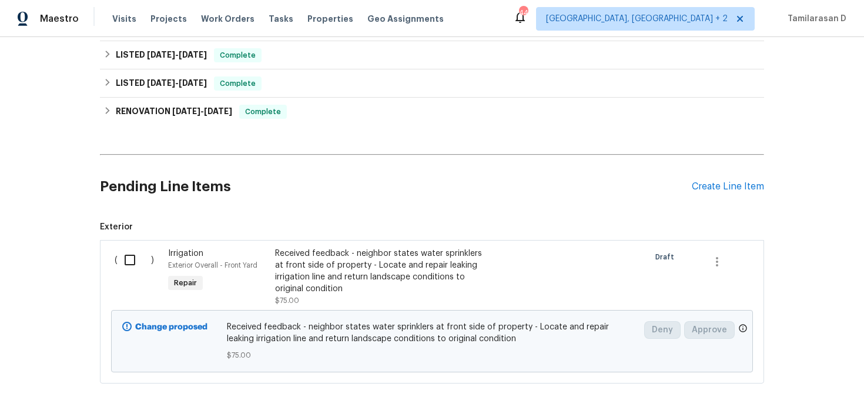
click at [129, 259] on input "checkbox" at bounding box center [134, 259] width 33 height 25
checkbox input "true"
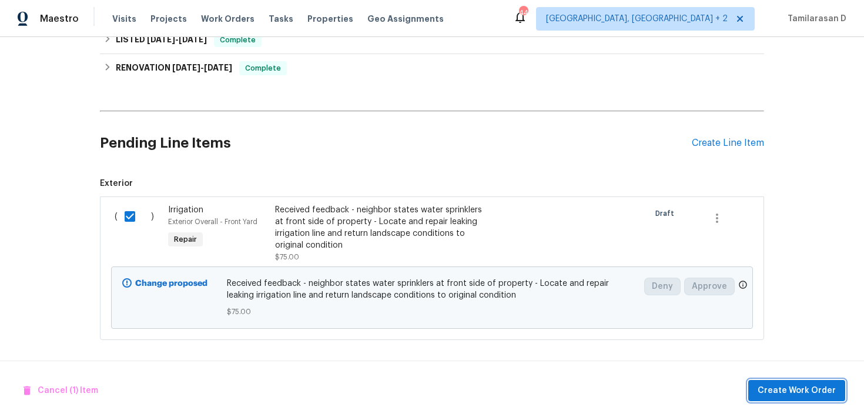
click at [787, 387] on span "Create Work Order" at bounding box center [797, 390] width 78 height 15
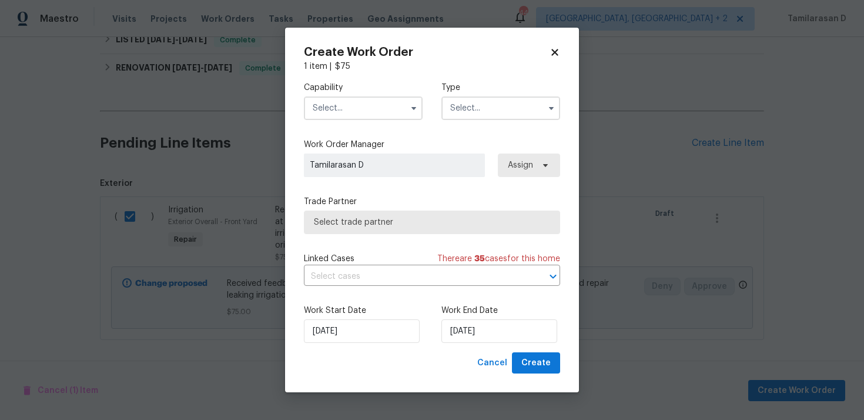
click at [531, 104] on input "text" at bounding box center [500, 108] width 119 height 24
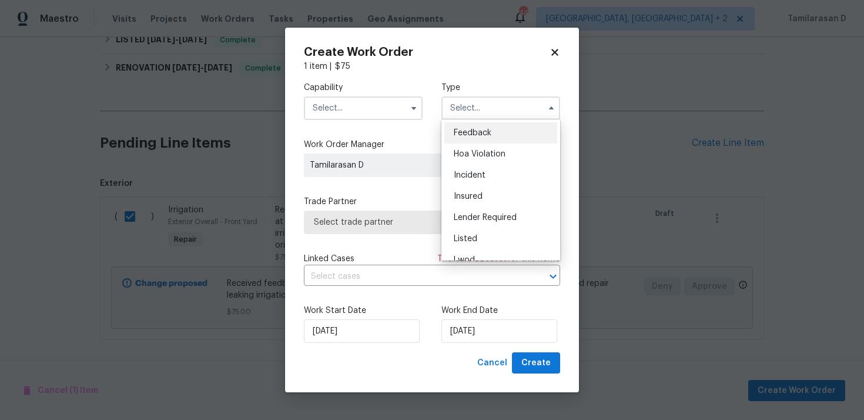
click at [488, 129] on span "Feedback" at bounding box center [473, 133] width 38 height 8
type input "Feedback"
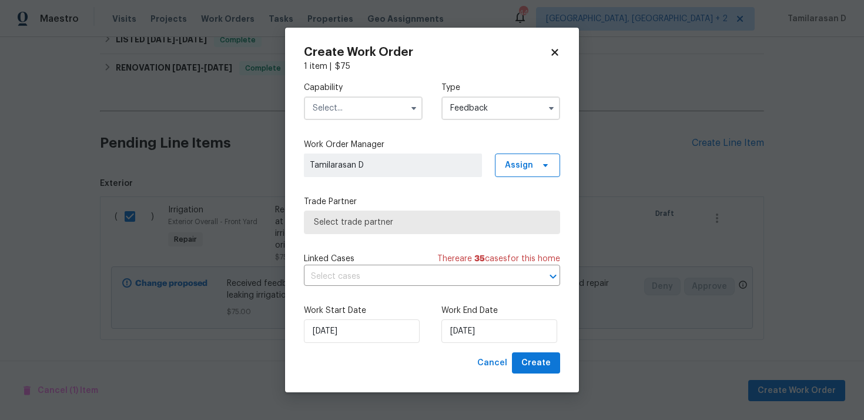
click at [350, 109] on input "text" at bounding box center [363, 108] width 119 height 24
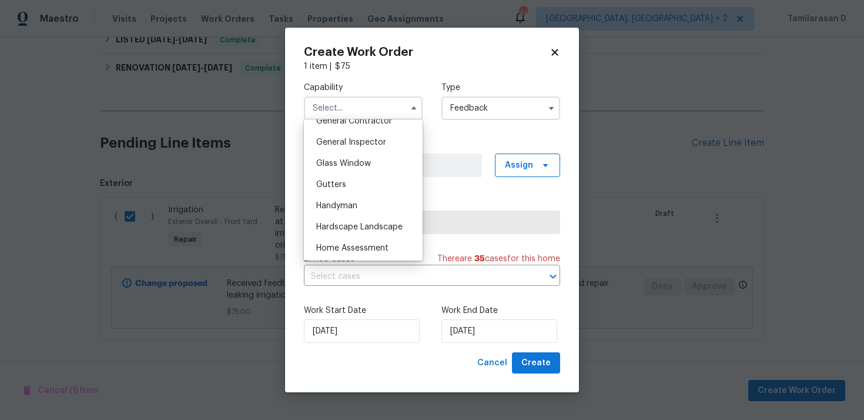
scroll to position [578, 0]
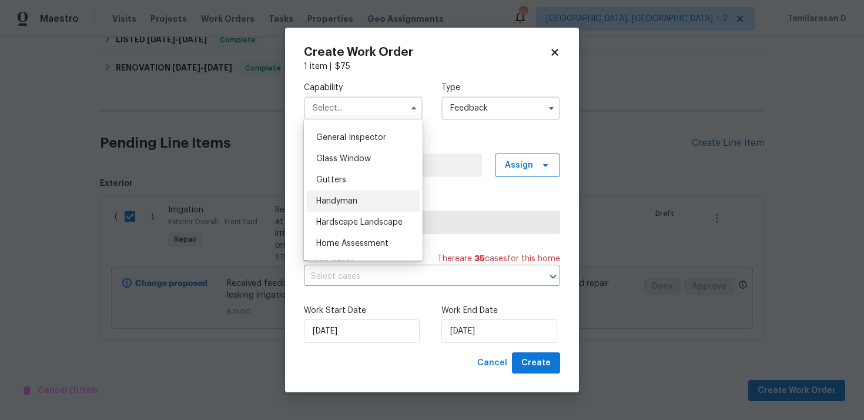
click at [323, 204] on span "Handyman" at bounding box center [336, 201] width 41 height 8
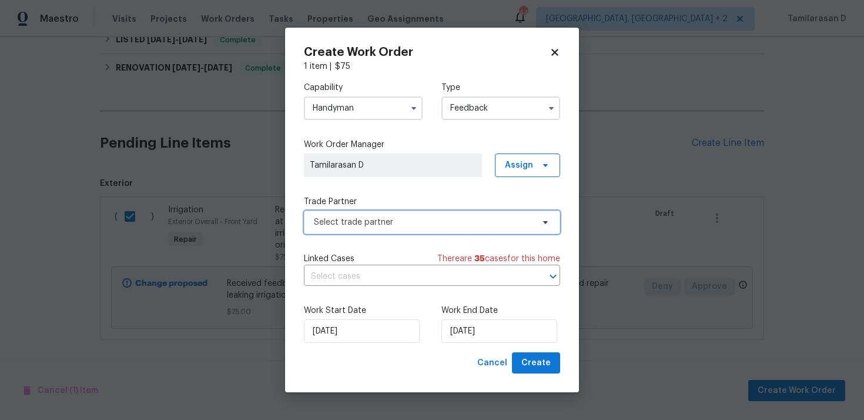
click at [333, 230] on span "Select trade partner" at bounding box center [432, 222] width 256 height 24
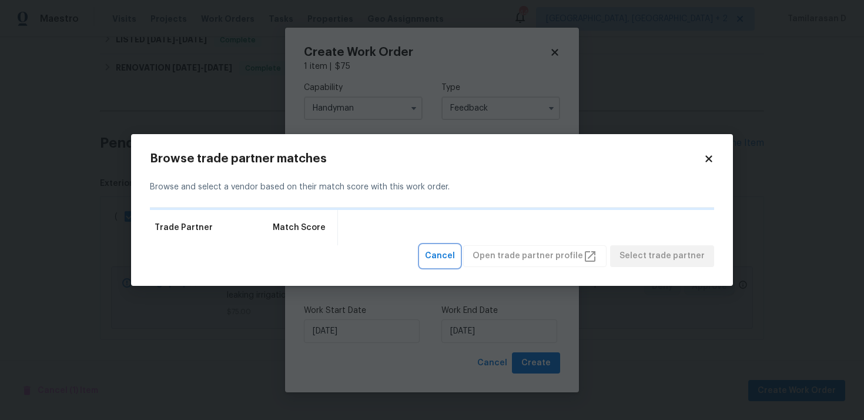
click at [448, 246] on button "Cancel" at bounding box center [439, 256] width 39 height 22
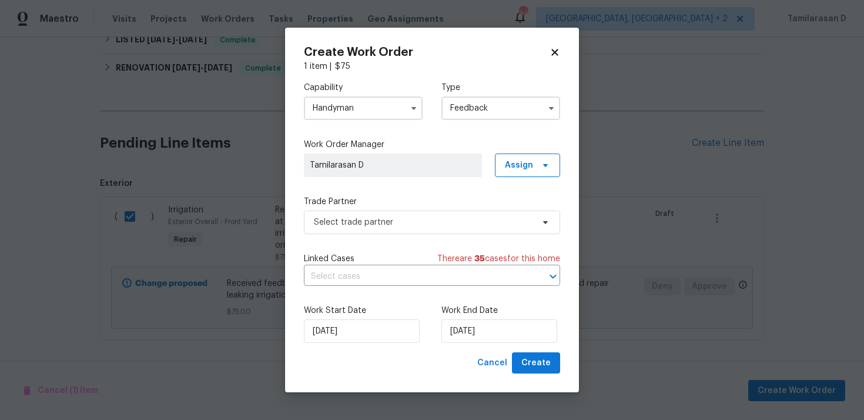
click at [346, 115] on input "Handyman" at bounding box center [363, 108] width 119 height 24
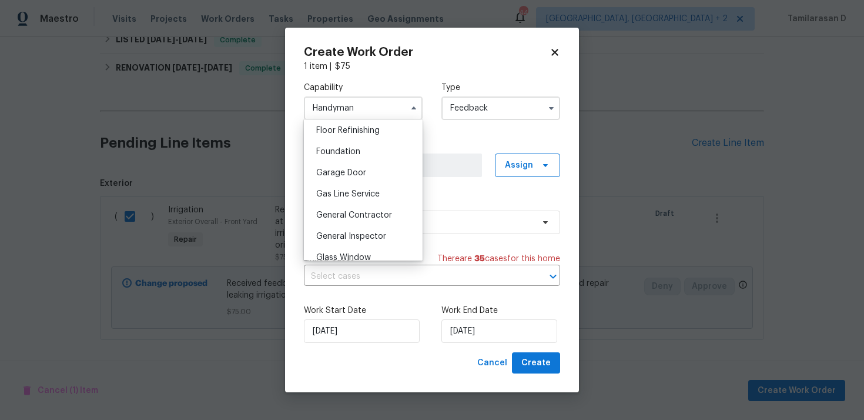
scroll to position [481, 0]
click at [336, 219] on div "General Contractor" at bounding box center [363, 213] width 113 height 21
type input "General Contractor"
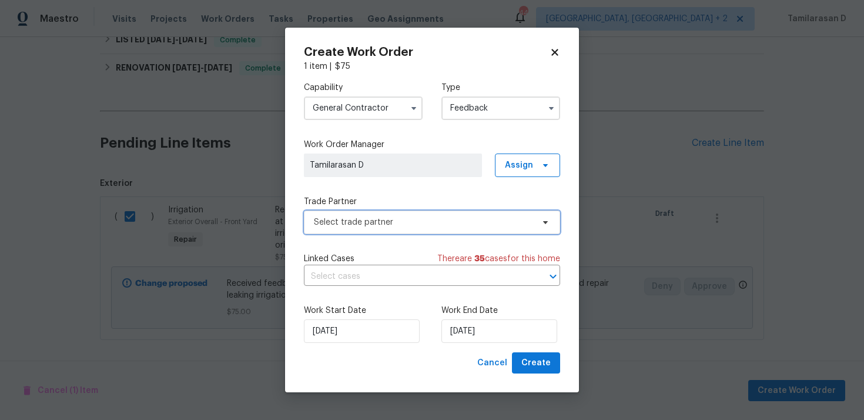
click at [344, 223] on span "Select trade partner" at bounding box center [423, 222] width 219 height 12
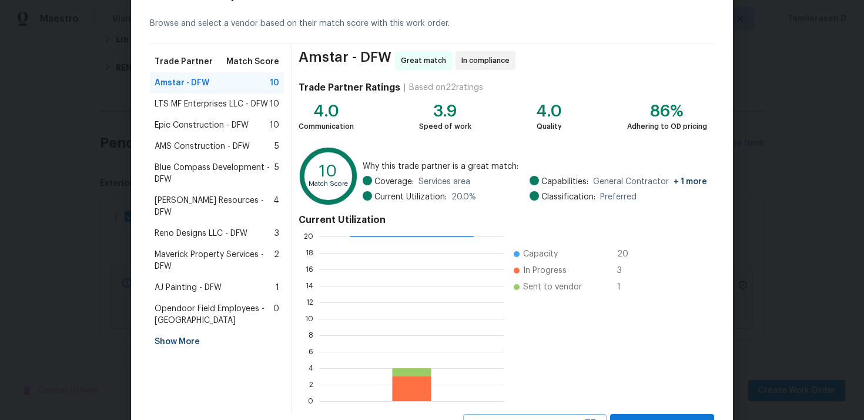
scroll to position [99, 0]
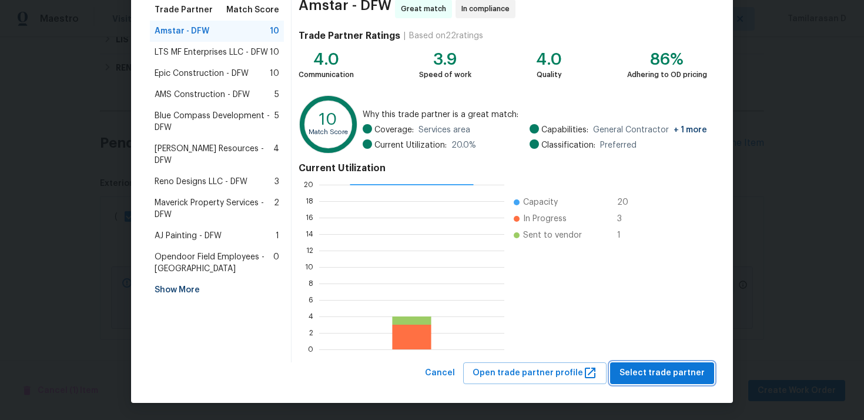
click at [659, 371] on span "Select trade partner" at bounding box center [661, 373] width 85 height 15
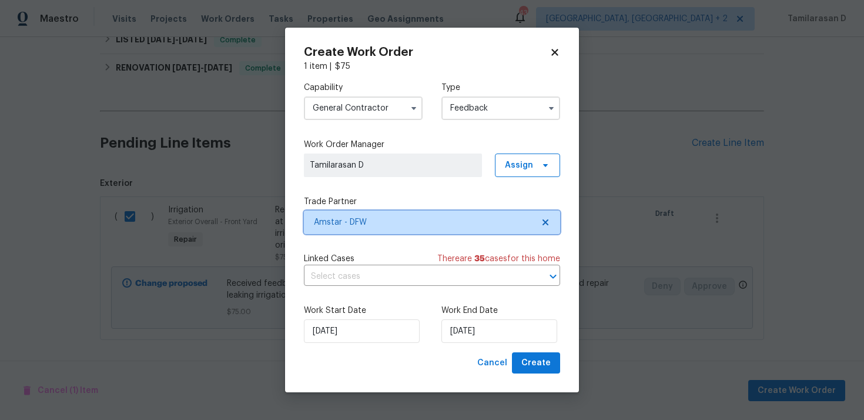
scroll to position [0, 0]
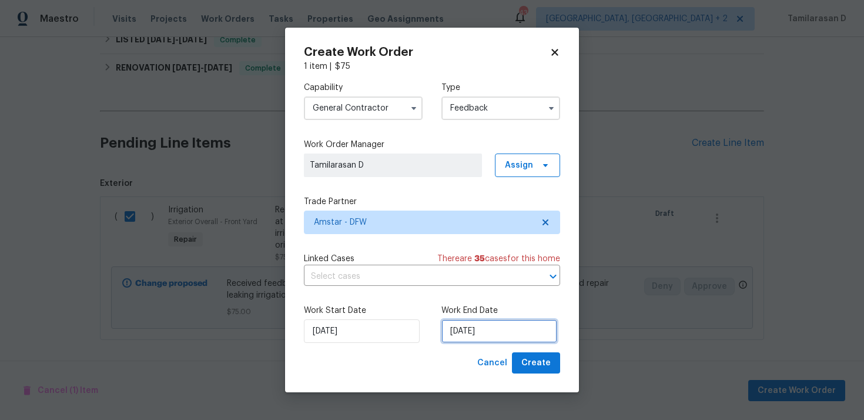
click at [485, 324] on input "23/09/2025" at bounding box center [499, 331] width 116 height 24
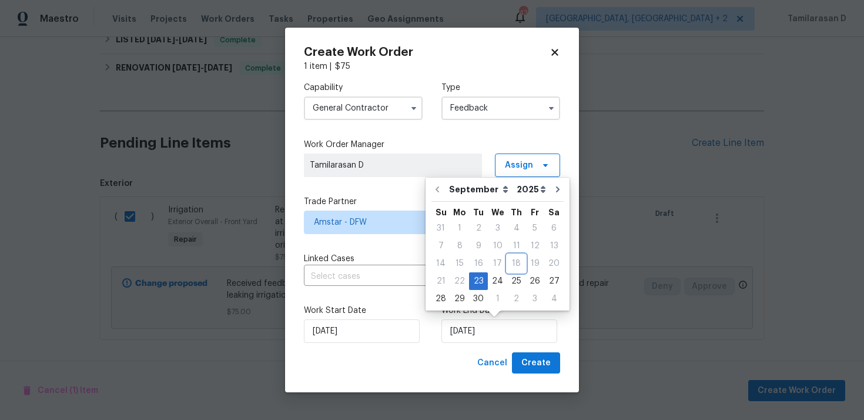
click at [507, 271] on div "18" at bounding box center [516, 263] width 18 height 16
click at [510, 278] on div "25" at bounding box center [516, 281] width 18 height 16
type input "25/09/2025"
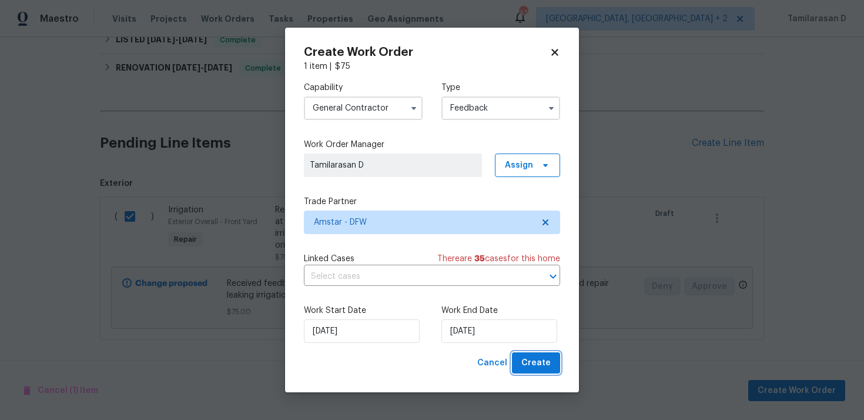
click at [534, 371] on button "Create" at bounding box center [536, 363] width 48 height 22
checkbox input "false"
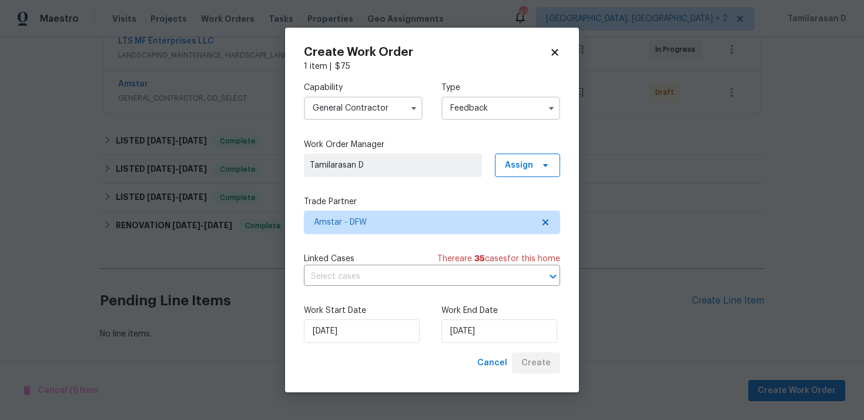
scroll to position [234, 0]
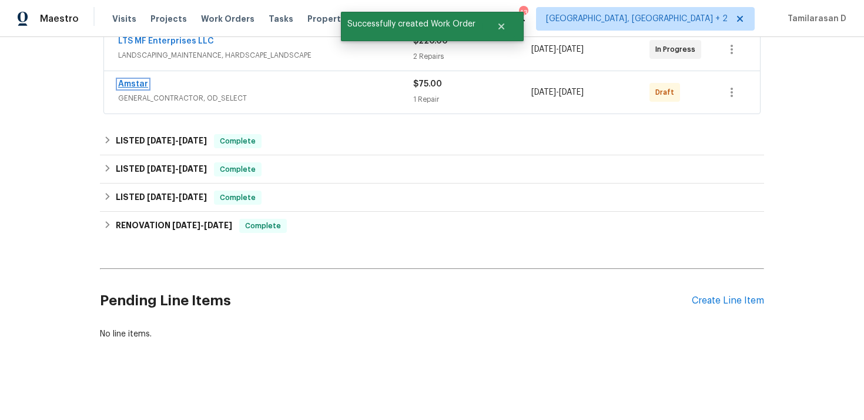
click at [145, 85] on link "Amstar" at bounding box center [133, 84] width 30 height 8
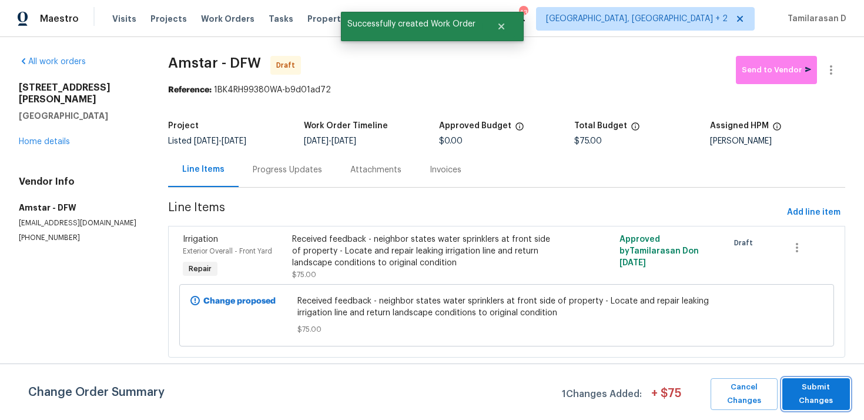
click at [809, 404] on span "Submit Changes" at bounding box center [816, 393] width 56 height 27
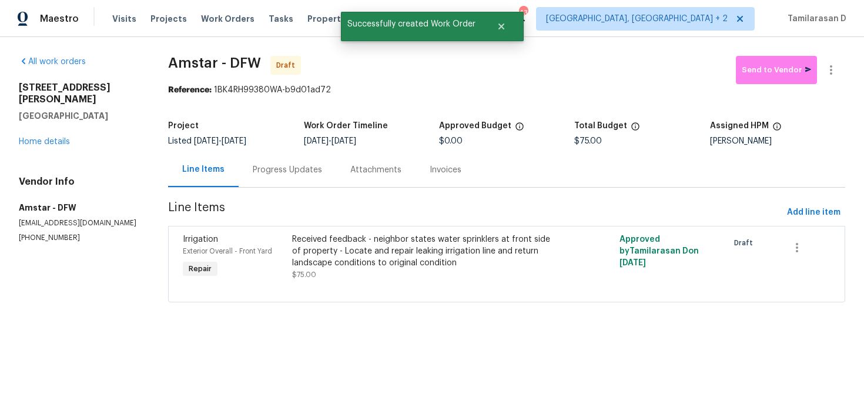
click at [239, 164] on div "Progress Updates" at bounding box center [288, 169] width 98 height 35
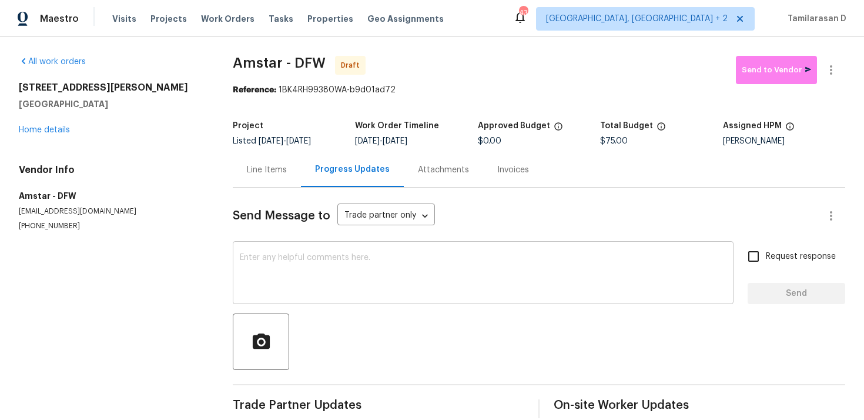
click at [260, 278] on textarea at bounding box center [483, 273] width 487 height 41
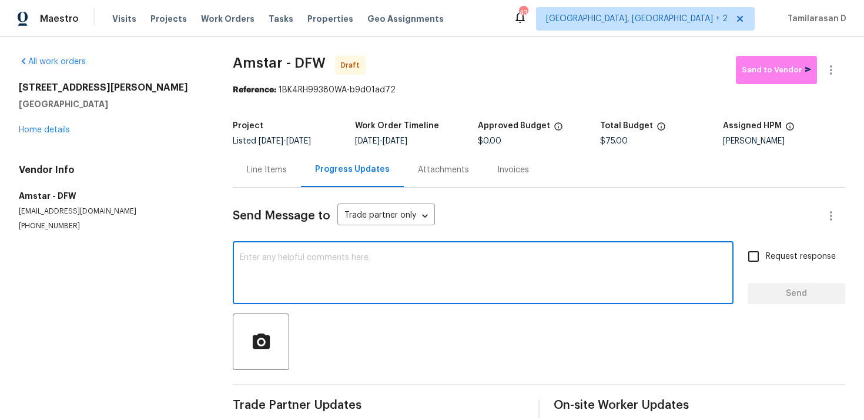
click at [278, 304] on div "x ​" at bounding box center [483, 274] width 501 height 60
paste textarea "Hey, this is Tamil from Opendoor. I’m confirming you received the WO for the pr…"
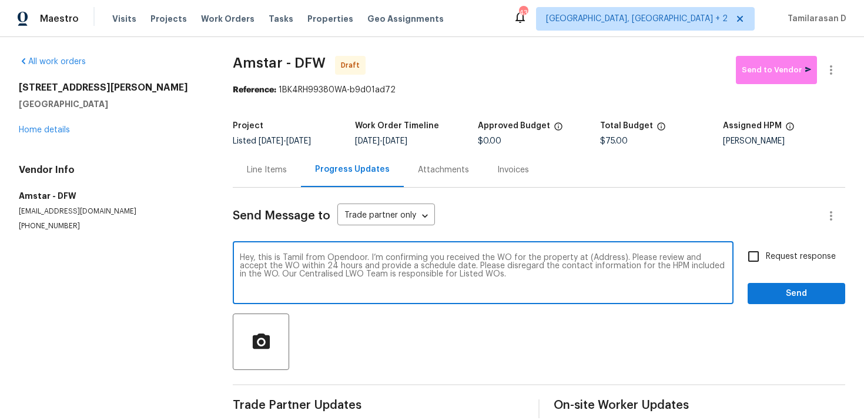
click at [595, 256] on textarea "Hey, this is Tamil from Opendoor. I’m confirming you received the WO for the pr…" at bounding box center [483, 273] width 487 height 41
paste textarea "1100 Hayden Ln, Savannah, TX 76227"
type textarea "Hey, this is Tamil from Opendoor. I’m confirming you received the WO for the pr…"
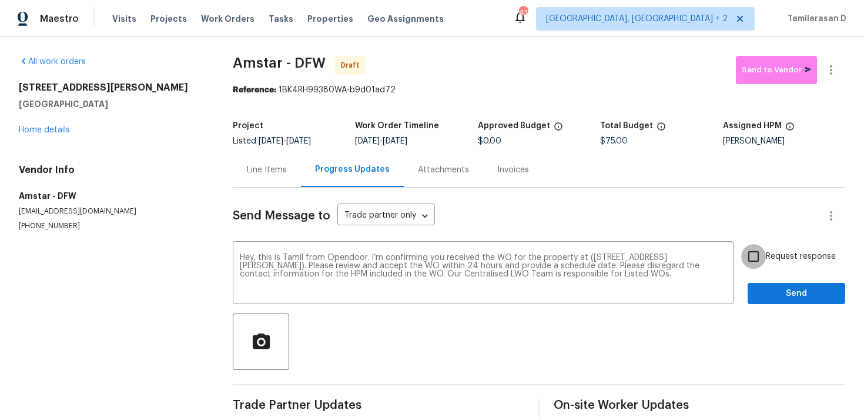
click at [752, 259] on input "Request response" at bounding box center [753, 256] width 25 height 25
checkbox input "true"
click at [796, 292] on span "Send" at bounding box center [796, 293] width 79 height 15
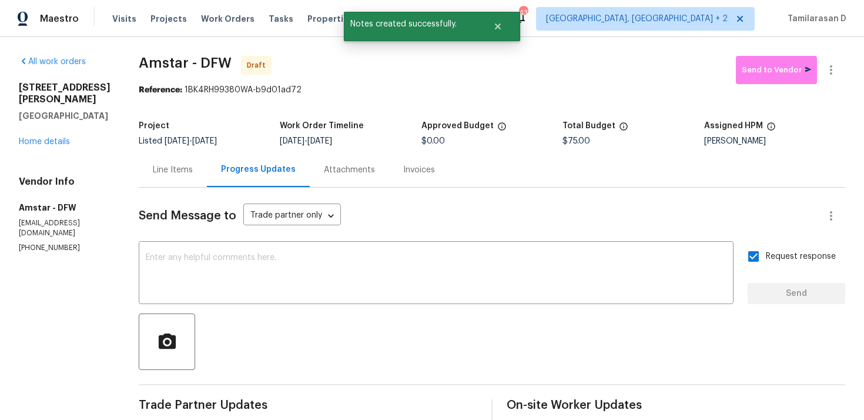
scroll to position [98, 0]
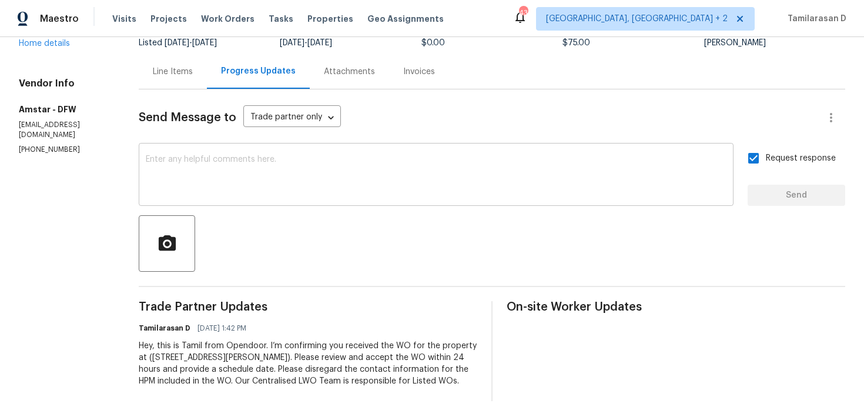
click at [193, 159] on textarea at bounding box center [436, 175] width 581 height 41
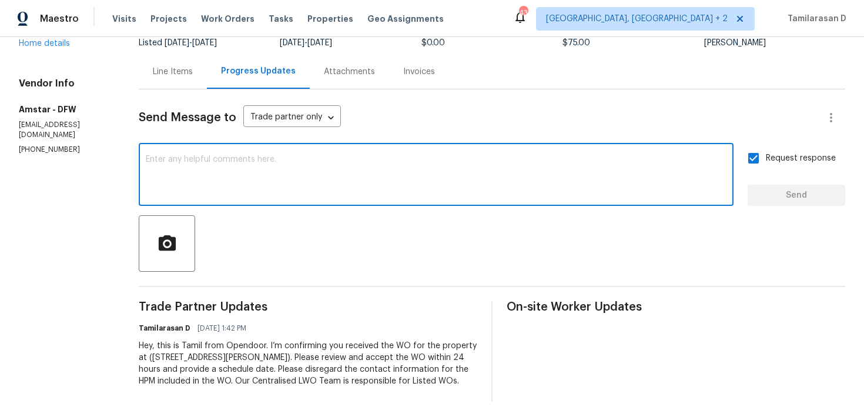
paste textarea "Attention All Work Orders must include before-photos (both close-up and wide-an…"
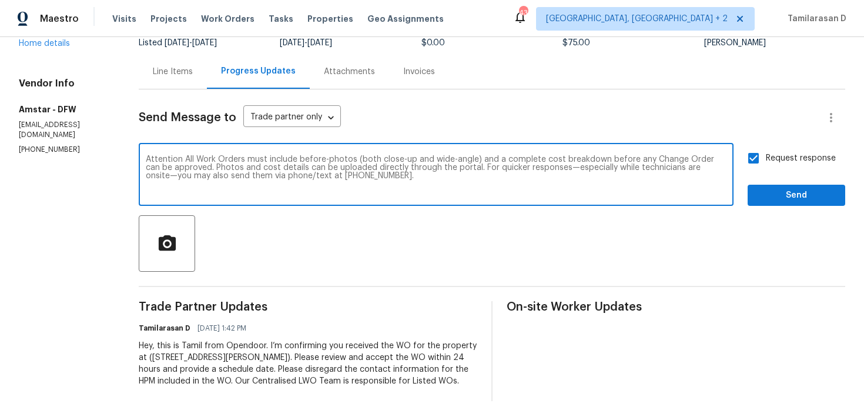
type textarea "Attention All Work Orders must include before-photos (both close-up and wide-an…"
click at [817, 196] on span "Send" at bounding box center [796, 195] width 79 height 15
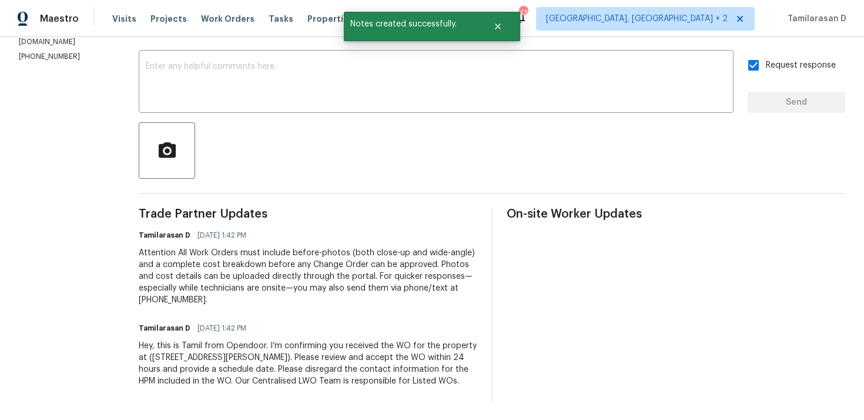
scroll to position [0, 0]
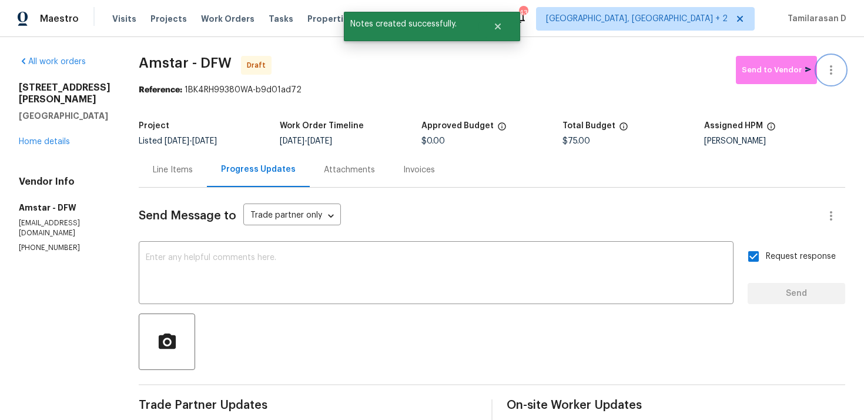
click at [833, 73] on icon "button" at bounding box center [831, 70] width 14 height 14
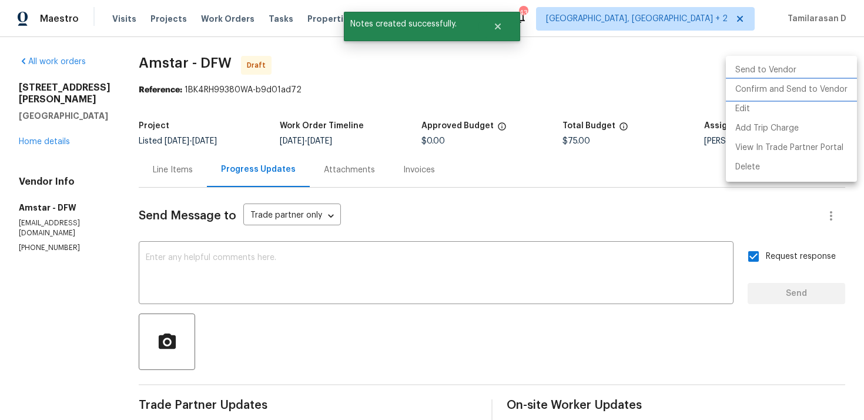
click at [772, 90] on li "Confirm and Send to Vendor" at bounding box center [791, 89] width 131 height 19
click at [555, 69] on div at bounding box center [432, 210] width 864 height 420
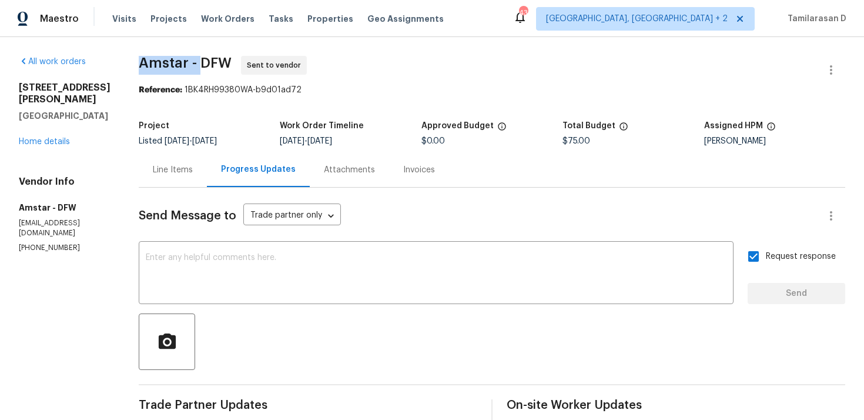
drag, startPoint x: 135, startPoint y: 57, endPoint x: 197, endPoint y: 68, distance: 63.3
click at [197, 68] on span "Amstar - DFW" at bounding box center [185, 63] width 93 height 14
copy span "Amstar -"
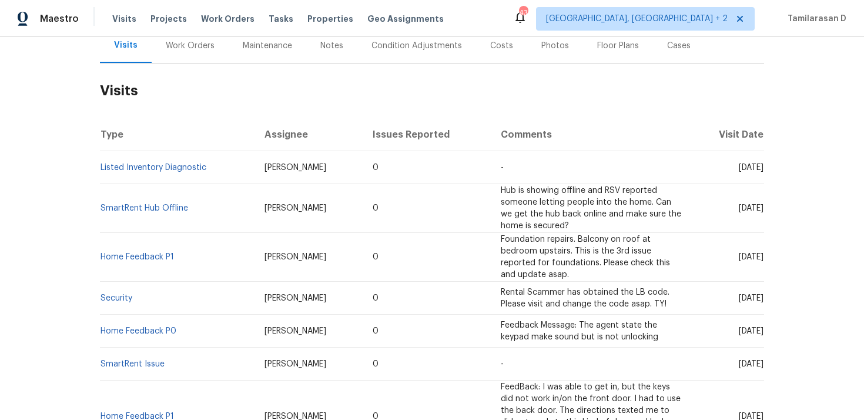
scroll to position [44, 0]
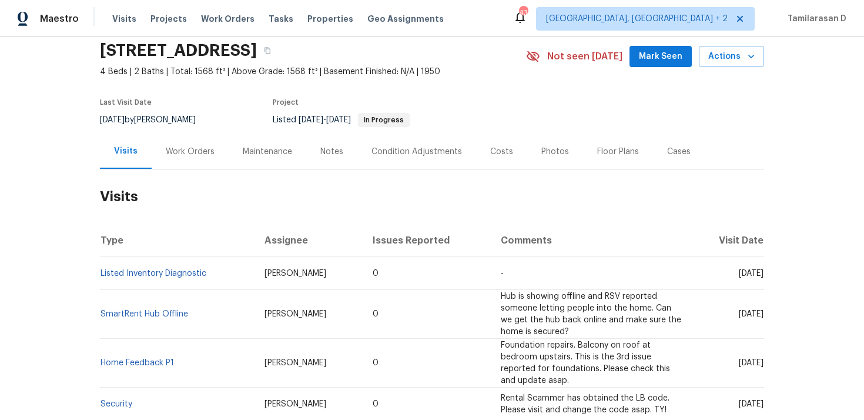
click at [181, 150] on div "Work Orders" at bounding box center [190, 152] width 49 height 12
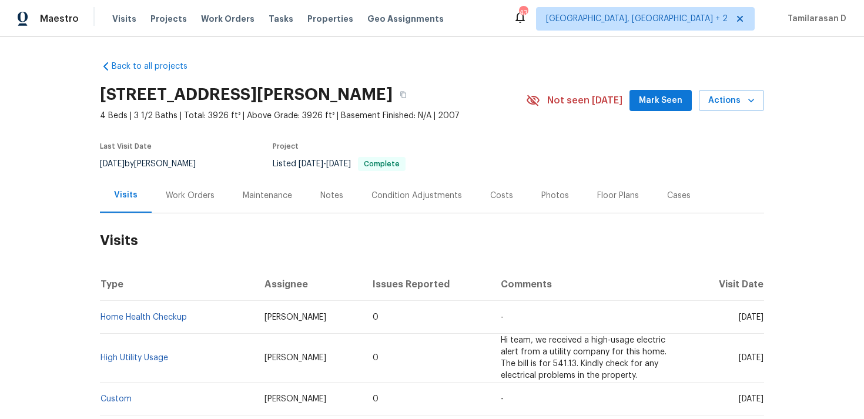
click at [230, 202] on div "Maintenance" at bounding box center [268, 195] width 78 height 35
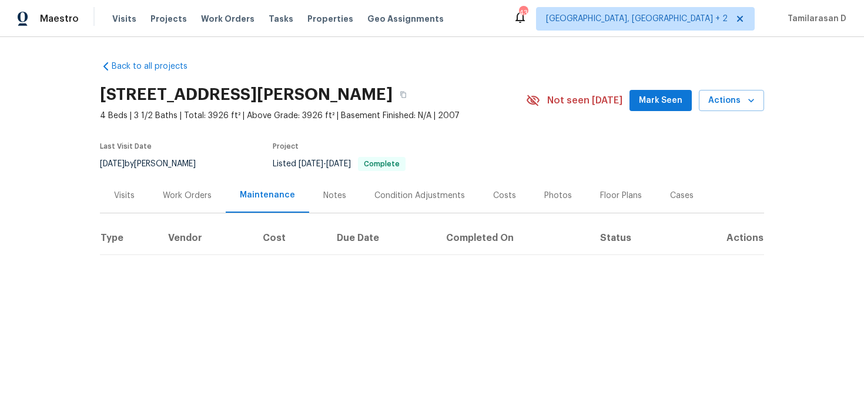
click at [204, 199] on div "Work Orders" at bounding box center [187, 196] width 49 height 12
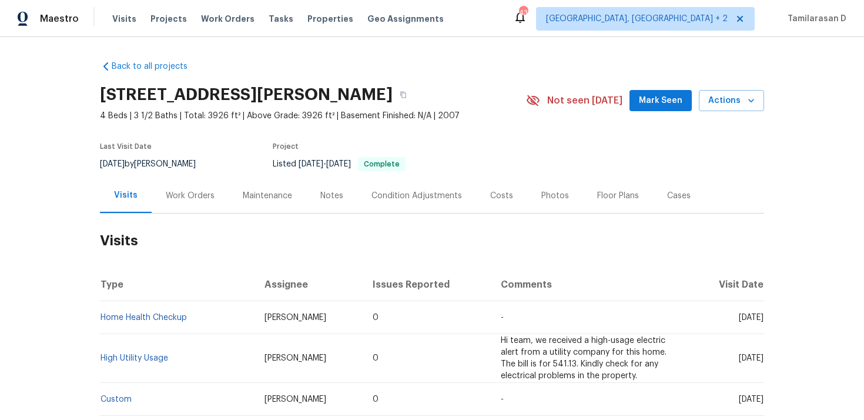
click at [192, 195] on div "Work Orders" at bounding box center [190, 196] width 49 height 12
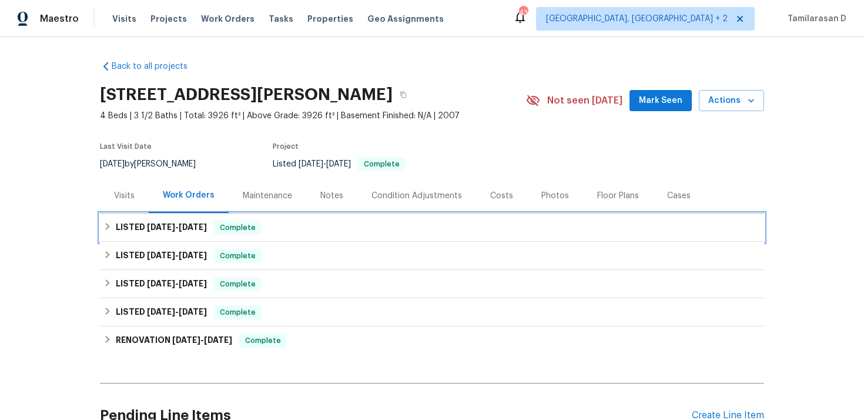
click at [148, 228] on span "8/14/25" at bounding box center [161, 227] width 28 height 8
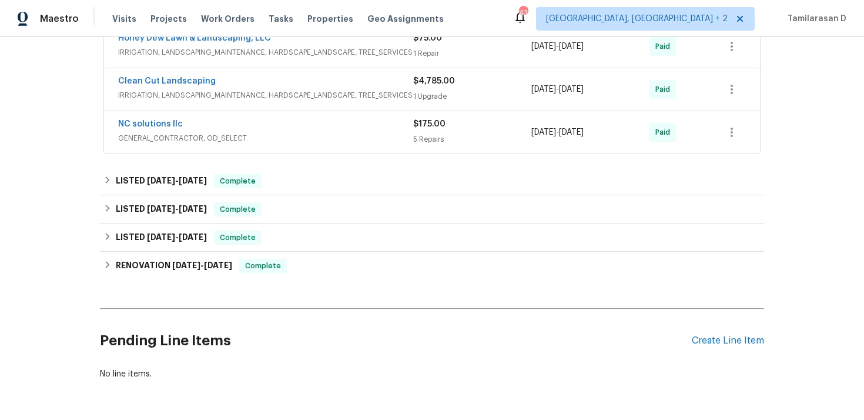
scroll to position [363, 0]
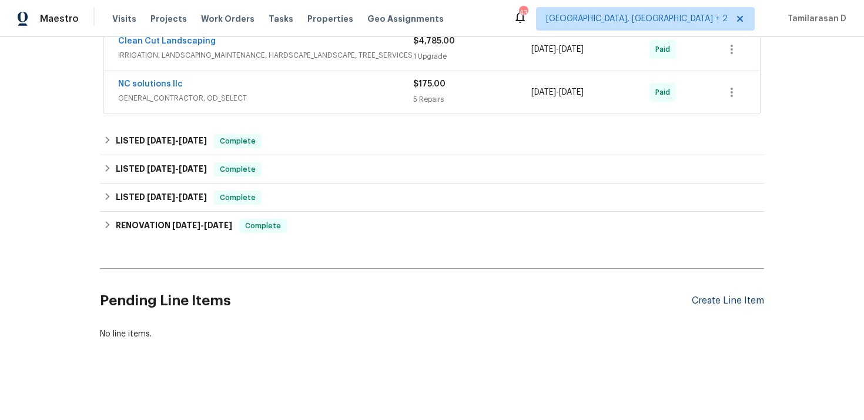
click at [712, 298] on div "Create Line Item" at bounding box center [728, 300] width 72 height 11
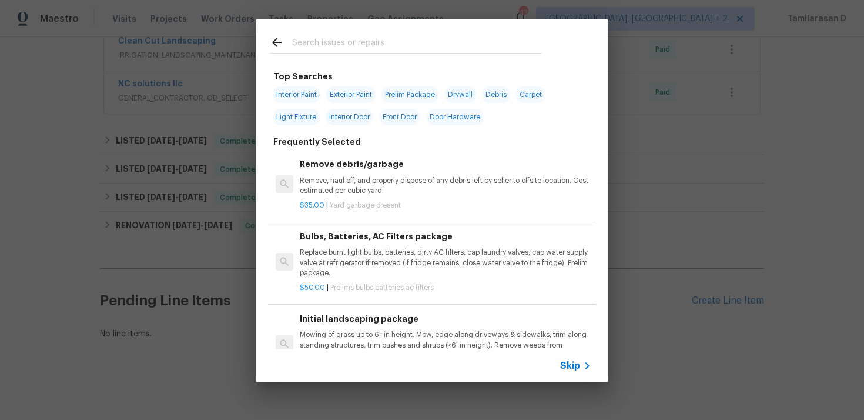
click at [562, 370] on span "Skip" at bounding box center [570, 366] width 20 height 12
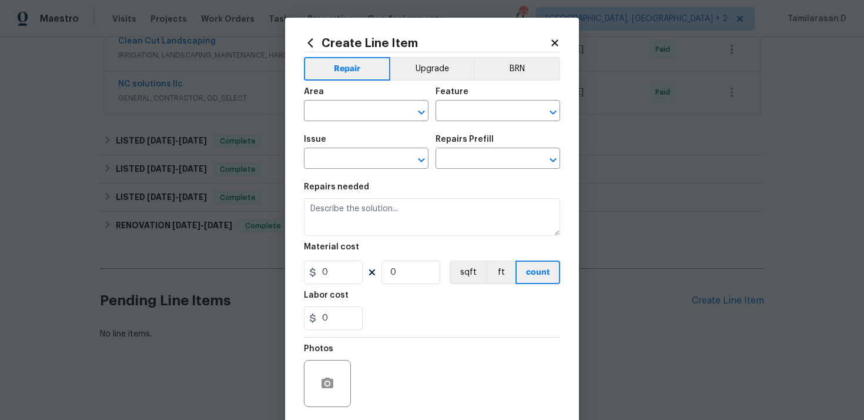
click at [325, 98] on div "Area" at bounding box center [366, 95] width 125 height 15
click at [328, 105] on input "text" at bounding box center [350, 112] width 92 height 18
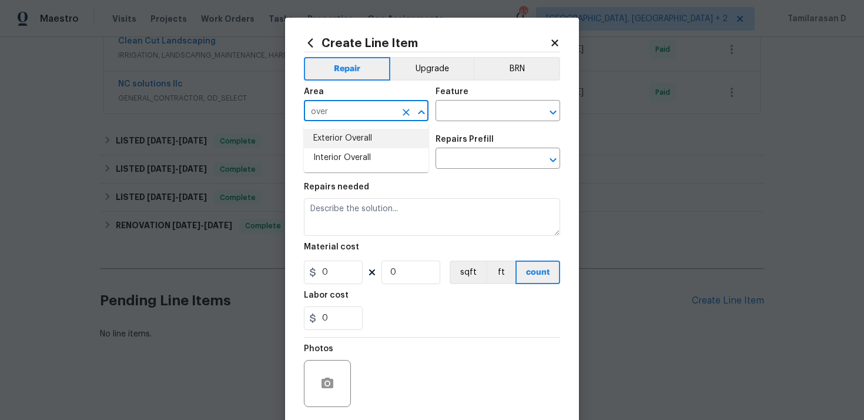
type input "over"
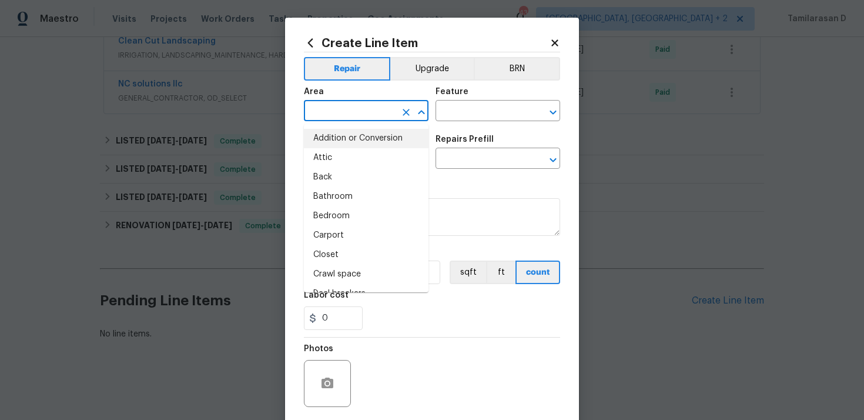
click at [321, 111] on input "text" at bounding box center [350, 112] width 92 height 18
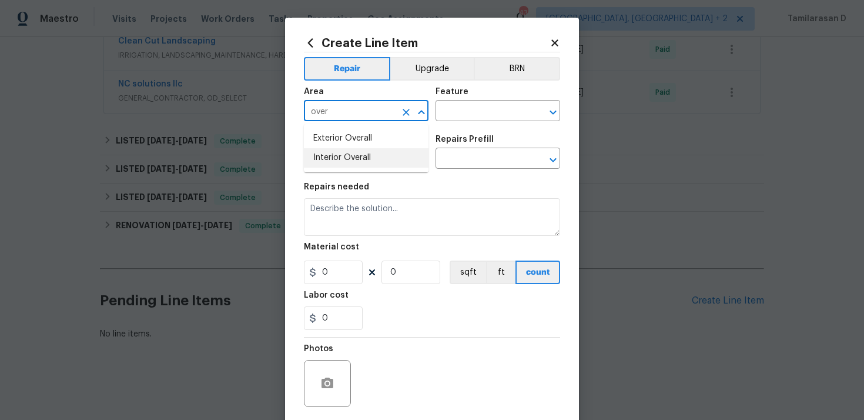
click at [331, 155] on li "Interior Overall" at bounding box center [366, 157] width 125 height 19
type input "Interior Overall"
click at [444, 113] on input "text" at bounding box center [481, 112] width 92 height 18
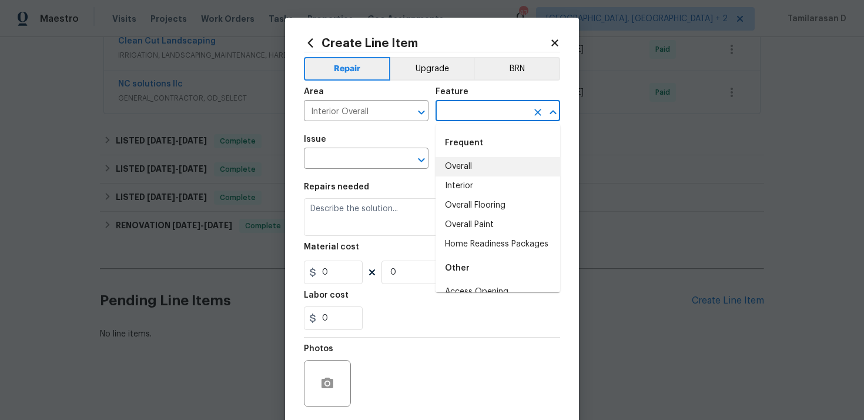
click at [460, 169] on li "Overall" at bounding box center [497, 166] width 125 height 19
type input "Overall"
click at [337, 157] on input "text" at bounding box center [350, 159] width 92 height 18
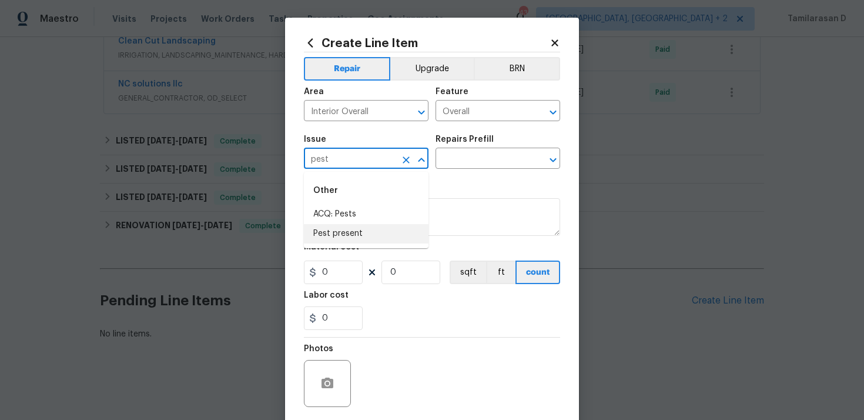
click at [343, 231] on li "Pest present" at bounding box center [366, 233] width 125 height 19
type input "Pest present"
click at [495, 152] on input "text" at bounding box center [481, 159] width 92 height 18
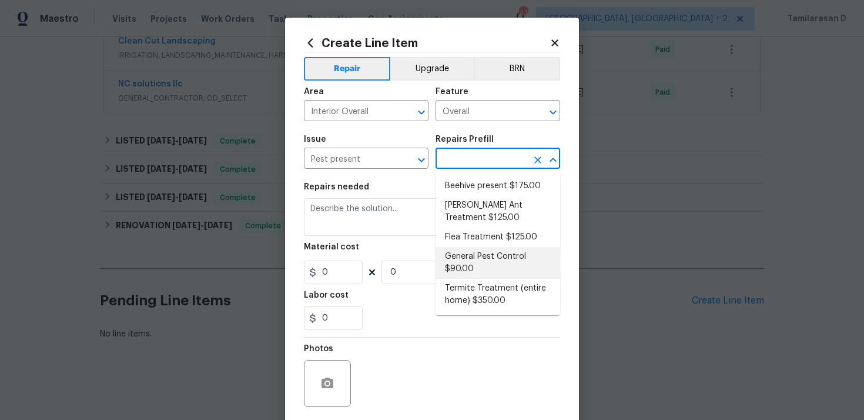
click at [479, 269] on li "General Pest Control $90.00" at bounding box center [497, 263] width 125 height 32
type input "Pests"
type input "General Pest Control $90.00"
type textarea "General pest treatment for active pest/insect infestation - non termite"
type input "90"
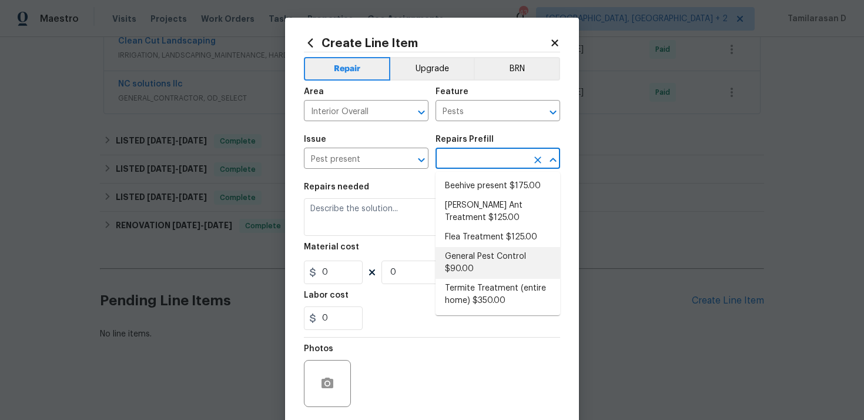
type input "1"
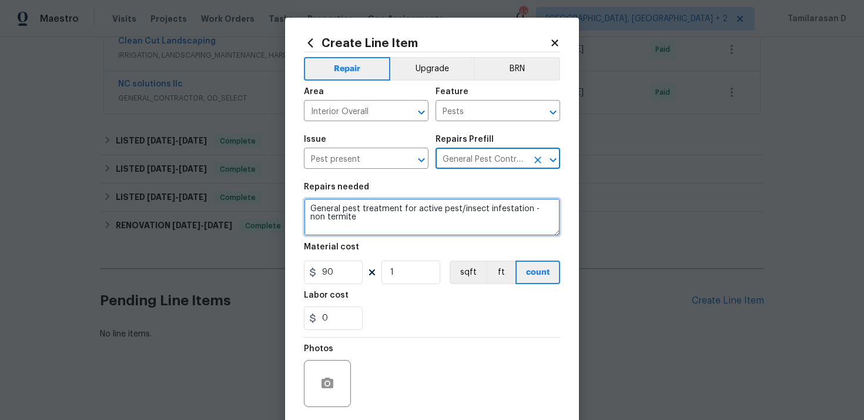
click at [363, 229] on textarea "General pest treatment for active pest/insect infestation - non termite" at bounding box center [432, 217] width 256 height 38
paste textarea "Feedback received that cockroaches were found inside the property. Treat for co…"
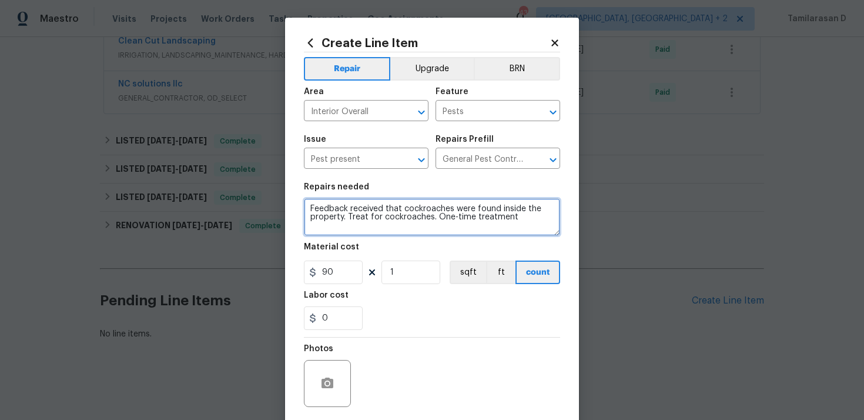
type textarea "Feedback received that cockroaches were found inside the property. Treat for co…"
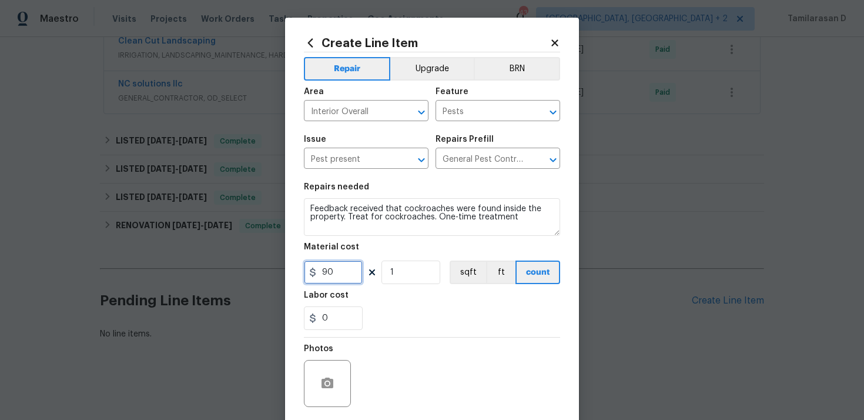
click at [334, 272] on input "90" at bounding box center [333, 272] width 59 height 24
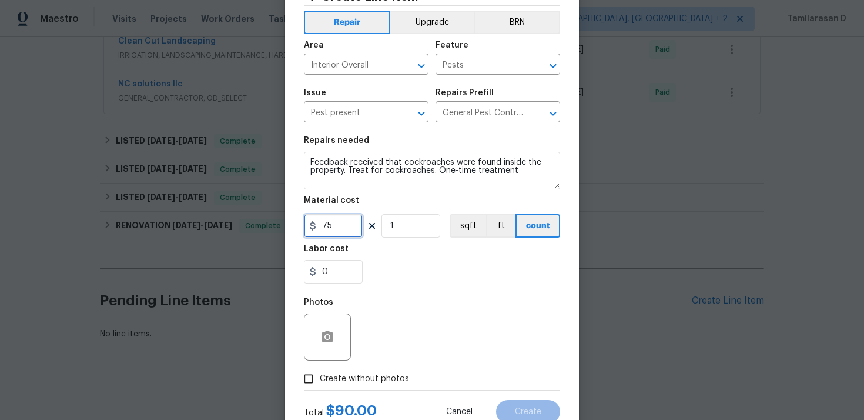
scroll to position [87, 0]
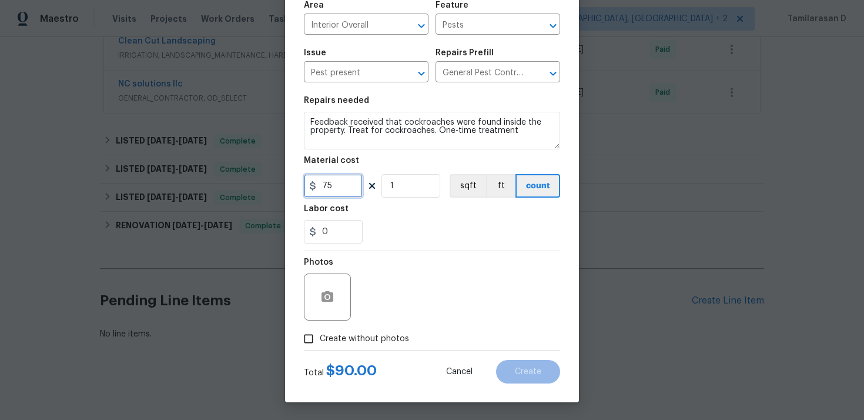
type input "75"
click at [339, 335] on span "Create without photos" at bounding box center [364, 339] width 89 height 12
click at [320, 335] on input "Create without photos" at bounding box center [308, 338] width 22 height 22
checkbox input "true"
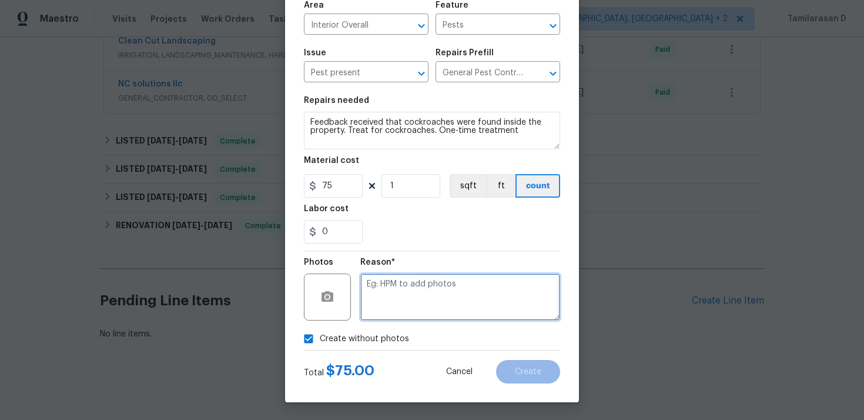
click at [399, 294] on textarea at bounding box center [460, 296] width 200 height 47
type textarea "N/A"
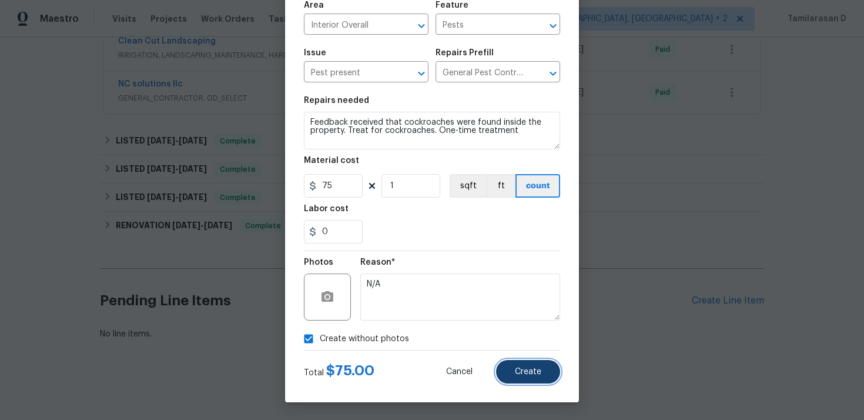
click at [525, 369] on span "Create" at bounding box center [528, 371] width 26 height 9
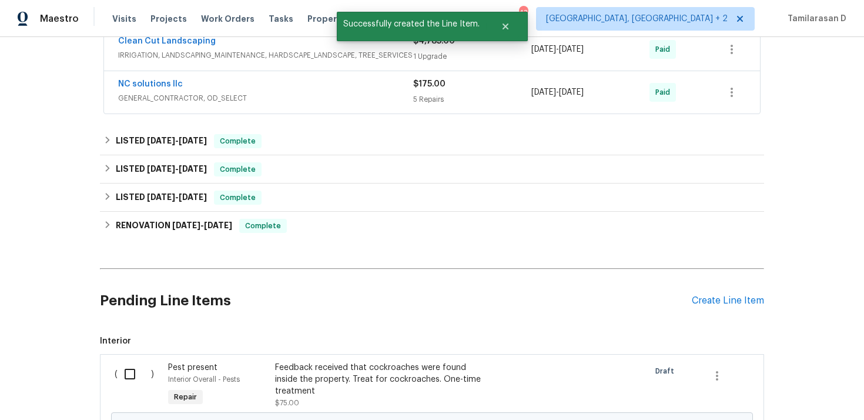
scroll to position [346, 0]
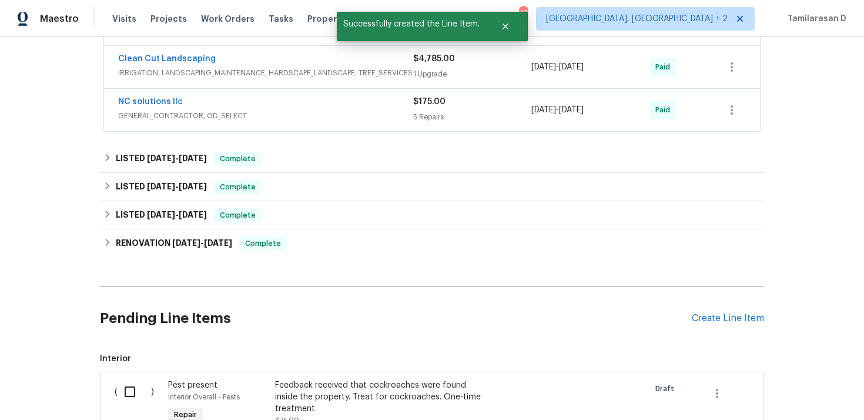
click at [125, 380] on input "checkbox" at bounding box center [134, 391] width 33 height 25
checkbox input "true"
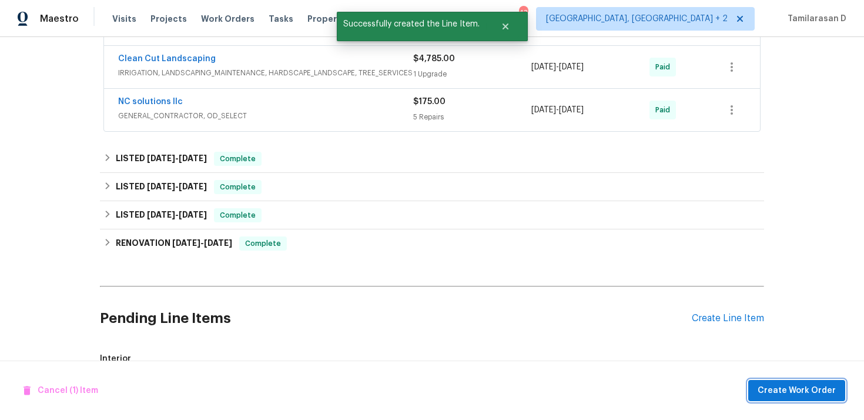
click at [767, 381] on button "Create Work Order" at bounding box center [796, 391] width 97 height 22
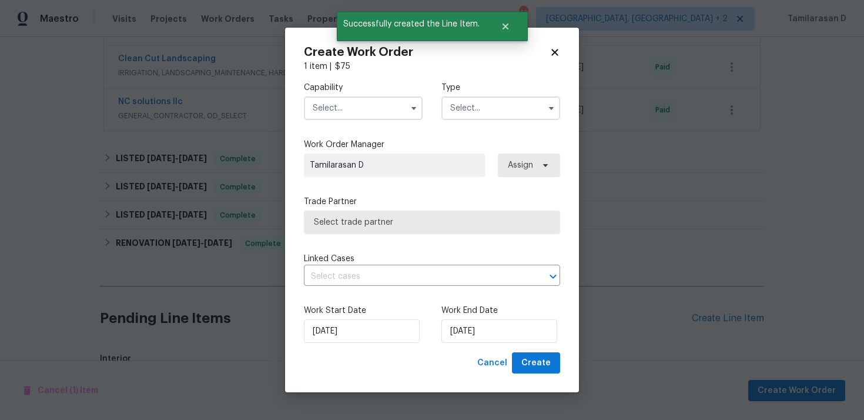
click at [481, 102] on input "text" at bounding box center [500, 108] width 119 height 24
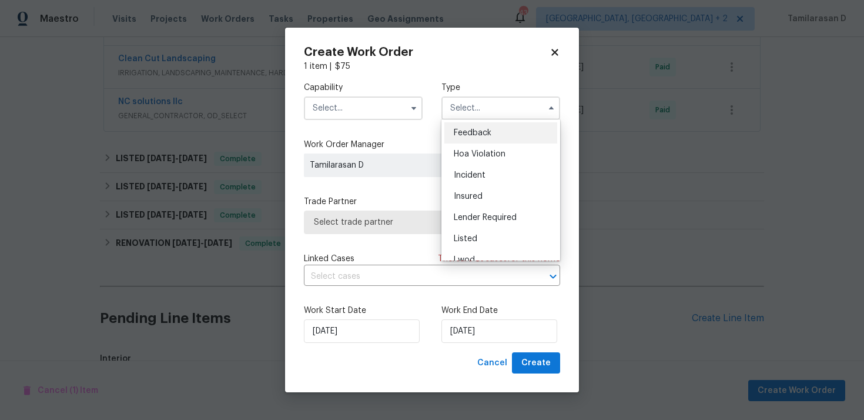
click at [462, 128] on div "Feedback" at bounding box center [500, 132] width 113 height 21
type input "Feedback"
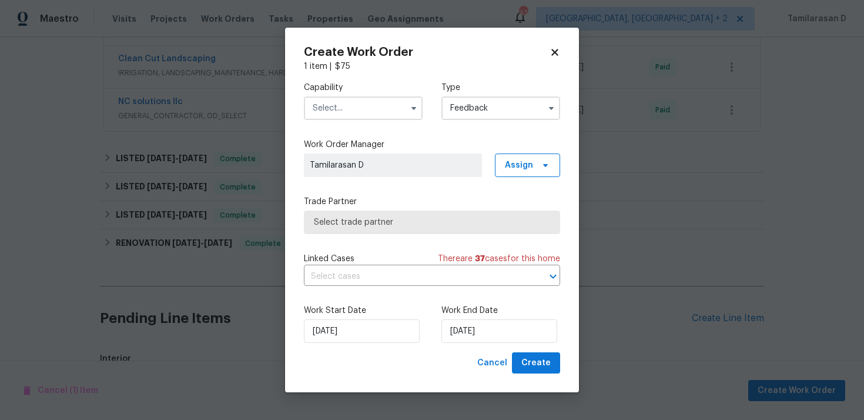
click at [396, 111] on input "text" at bounding box center [363, 108] width 119 height 24
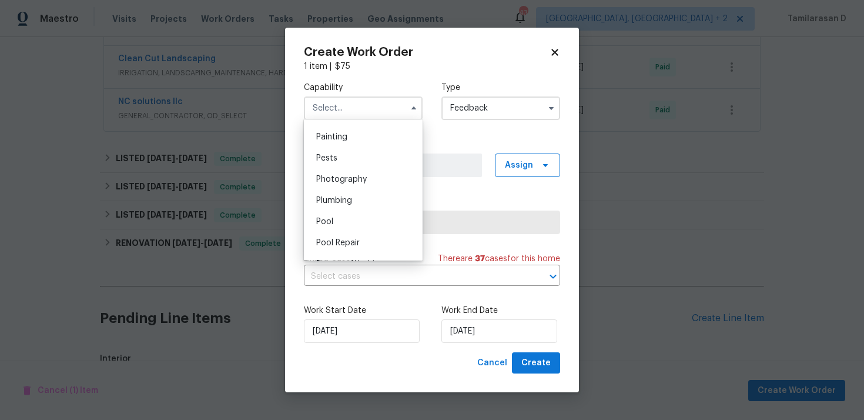
scroll to position [984, 0]
click at [329, 161] on span "Pests" at bounding box center [326, 157] width 21 height 8
type input "Pests"
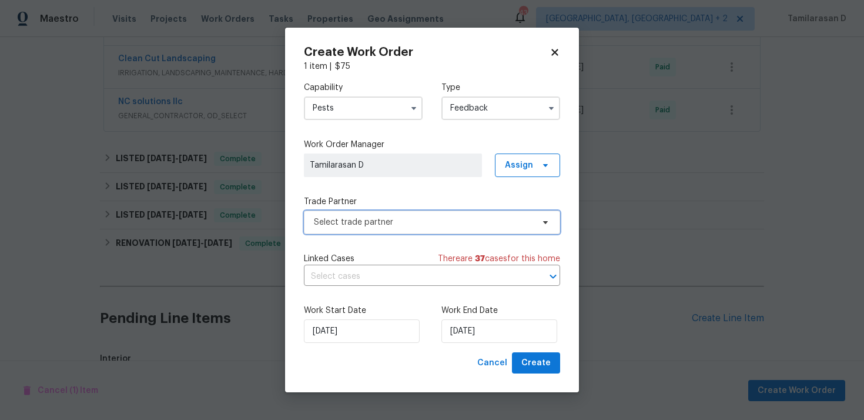
click at [367, 229] on span "Select trade partner" at bounding box center [432, 222] width 256 height 24
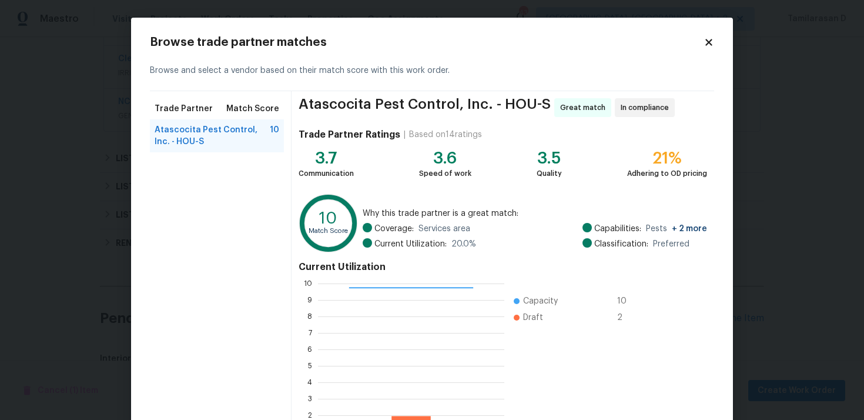
scroll to position [99, 0]
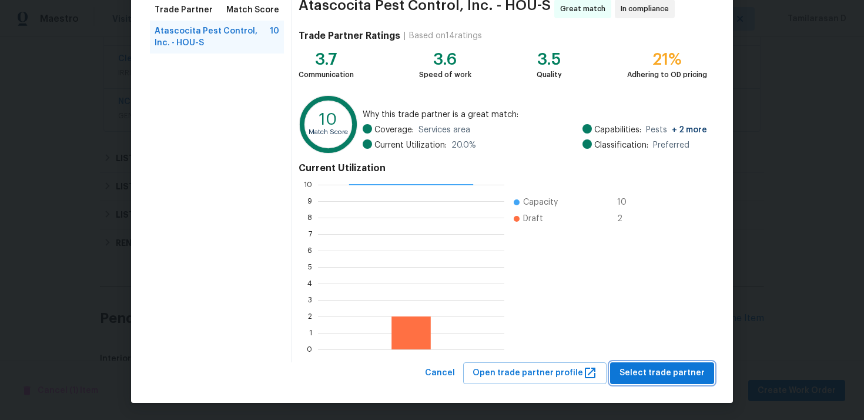
click at [645, 378] on span "Select trade partner" at bounding box center [661, 373] width 85 height 15
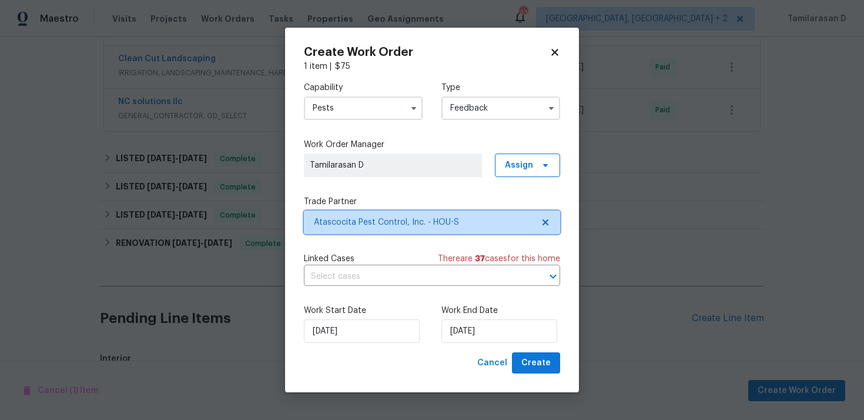
scroll to position [0, 0]
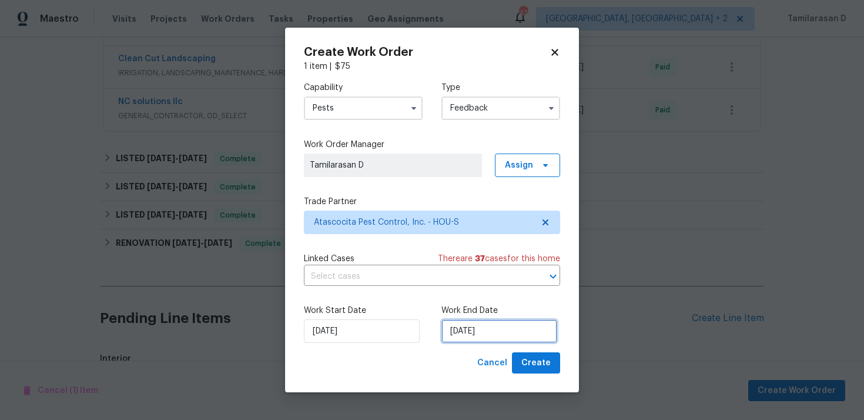
click at [468, 337] on input "23/09/2025" at bounding box center [499, 331] width 116 height 24
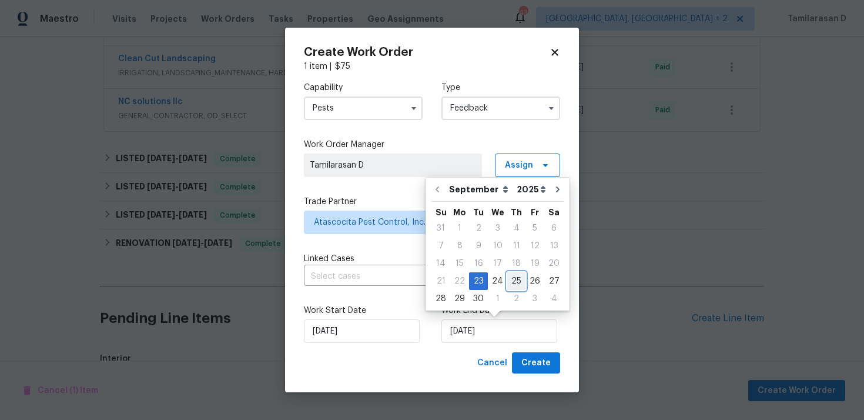
click at [512, 279] on div "25" at bounding box center [516, 281] width 18 height 16
type input "25/09/2025"
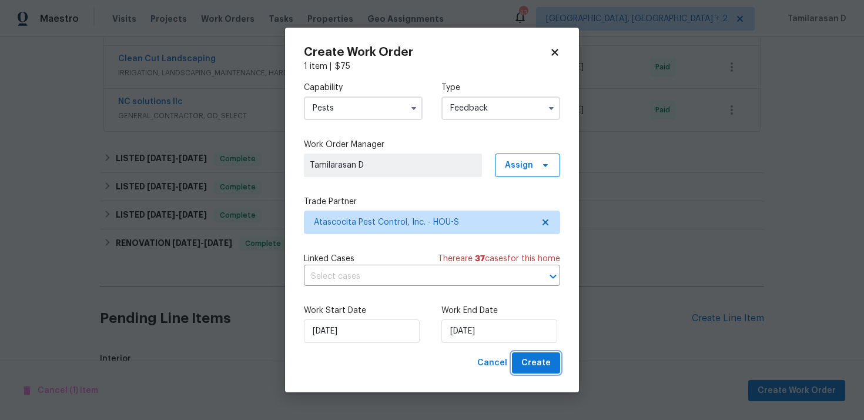
click at [539, 358] on span "Create" at bounding box center [535, 363] width 29 height 15
checkbox input "false"
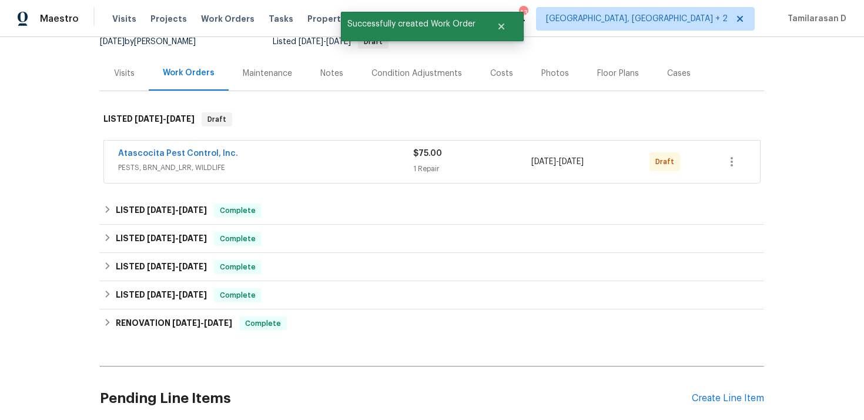
scroll to position [110, 0]
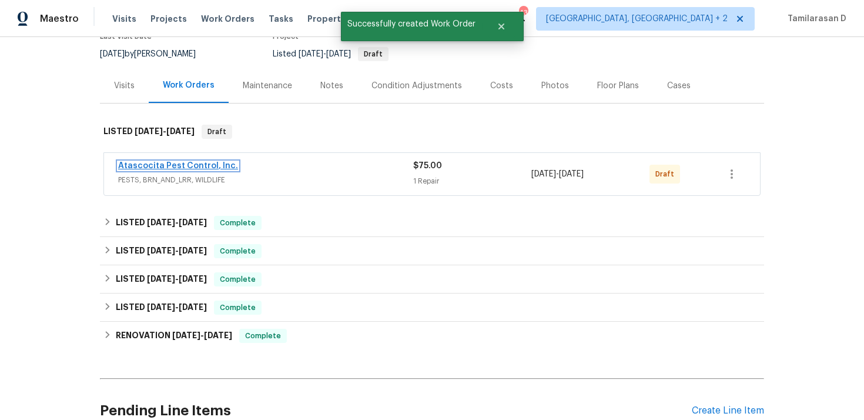
click at [163, 166] on link "Atascocita Pest Control, Inc." at bounding box center [178, 166] width 120 height 8
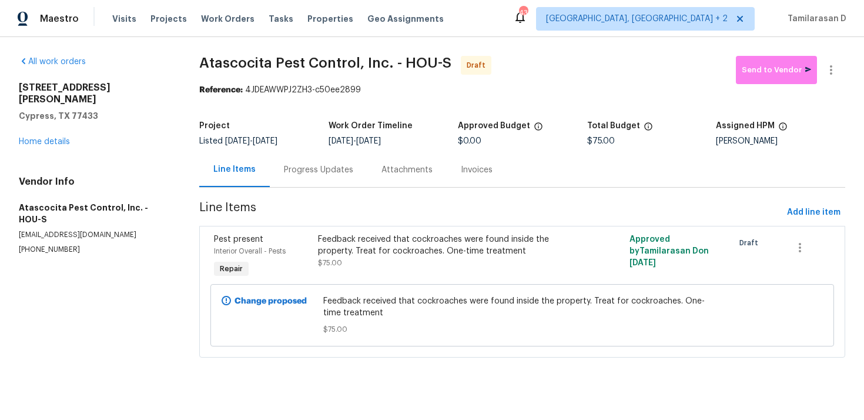
click at [301, 157] on div "Progress Updates" at bounding box center [319, 169] width 98 height 35
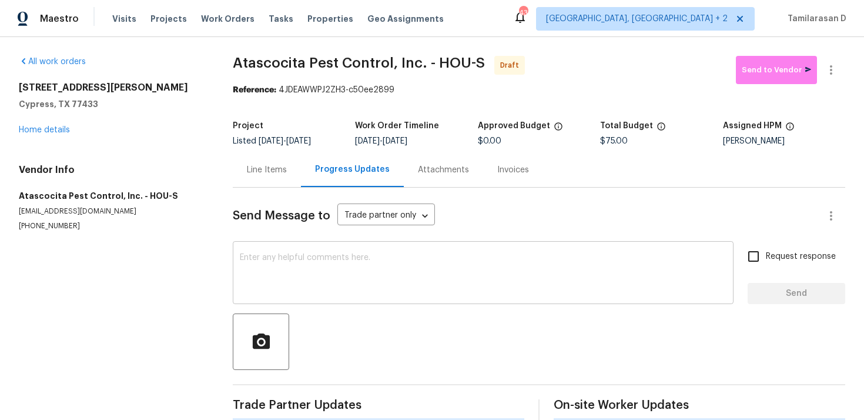
click at [293, 266] on textarea at bounding box center [483, 273] width 487 height 41
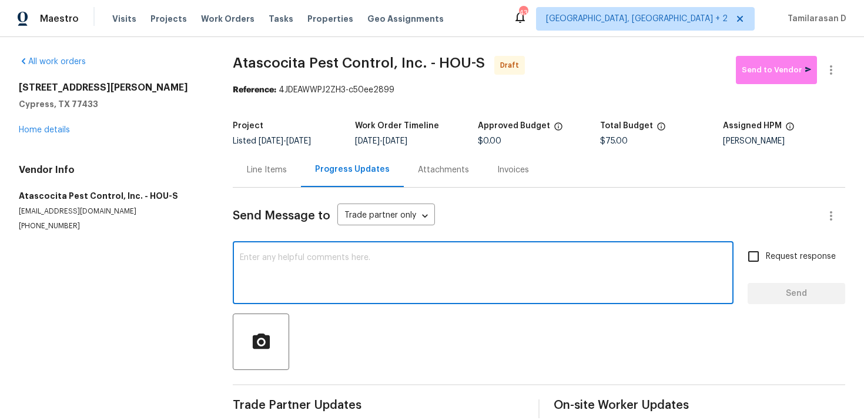
paste textarea "Hey, this is Tamil from Opendoor. I’m confirming you received the WO for the pr…"
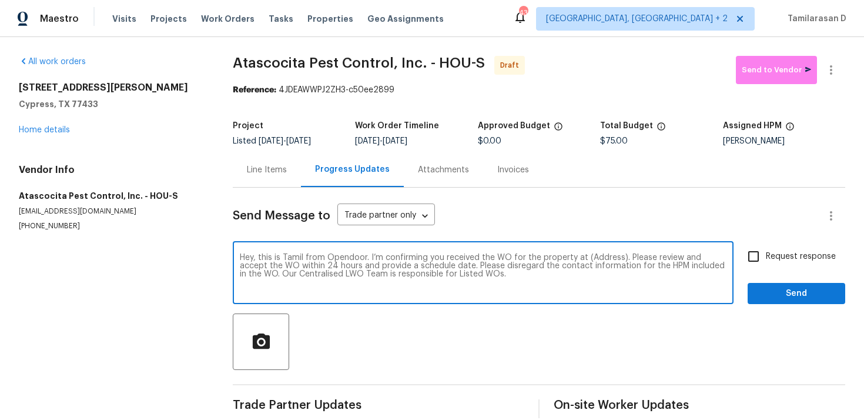
scroll to position [17, 0]
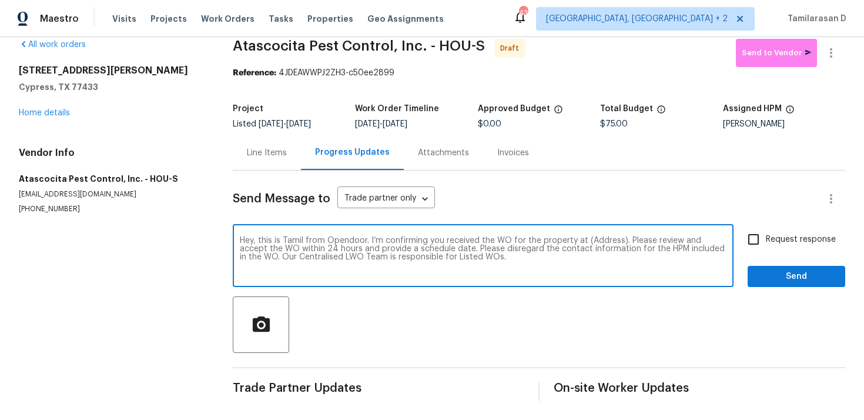
click at [594, 241] on textarea "Hey, this is Tamil from Opendoor. I’m confirming you received the WO for the pr…" at bounding box center [483, 256] width 487 height 41
paste textarea "18330 Chapmans Count Rd, Cypress, TX 77433"
type textarea "Hey, this is Tamil from Opendoor. I’m confirming you received the WO for the pr…"
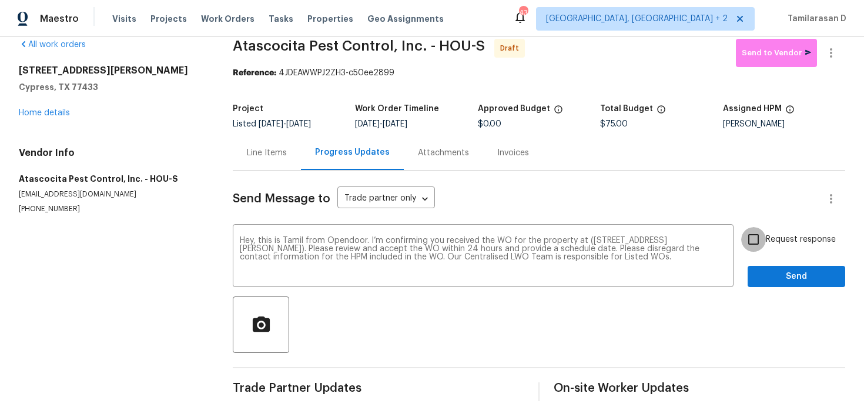
click at [760, 239] on input "Request response" at bounding box center [753, 239] width 25 height 25
checkbox input "true"
click at [789, 273] on span "Send" at bounding box center [796, 276] width 79 height 15
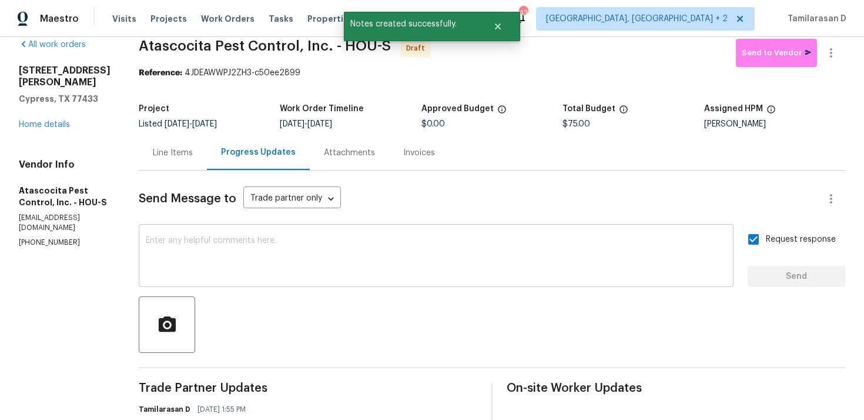
click at [246, 232] on div "x ​" at bounding box center [436, 257] width 595 height 60
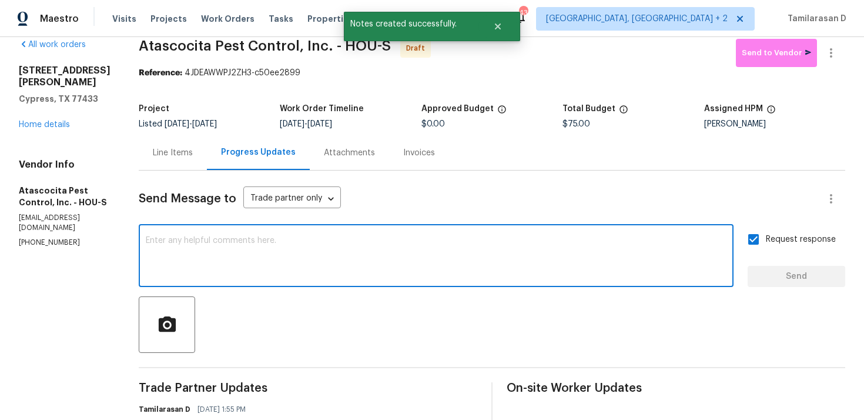
paste textarea "Attention All Work Orders must include before-photos (both close-up and wide-an…"
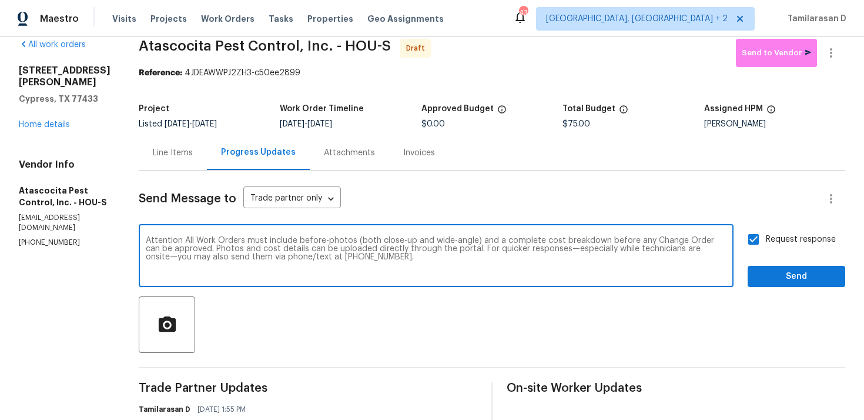
type textarea "Attention All Work Orders must include before-photos (both close-up and wide-an…"
click at [776, 274] on span "Send" at bounding box center [796, 276] width 79 height 15
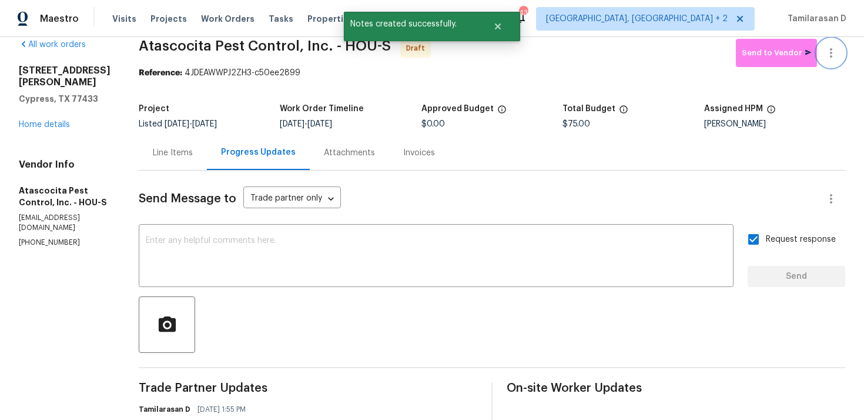
click at [830, 46] on icon "button" at bounding box center [831, 53] width 14 height 14
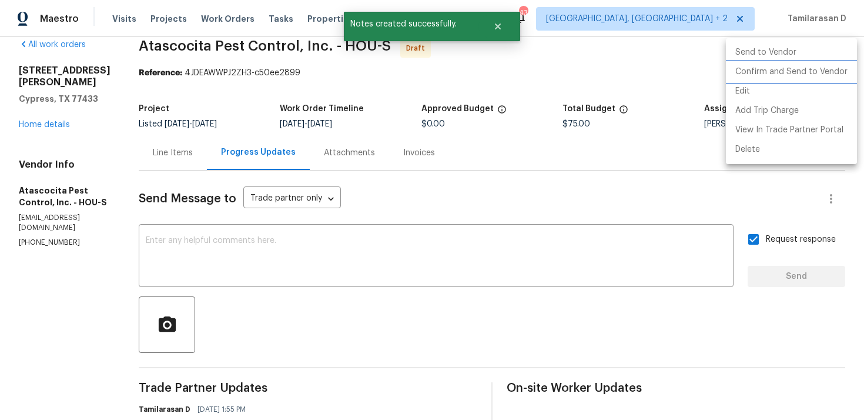
click at [765, 71] on li "Confirm and Send to Vendor" at bounding box center [791, 71] width 131 height 19
click at [579, 57] on div at bounding box center [432, 210] width 864 height 420
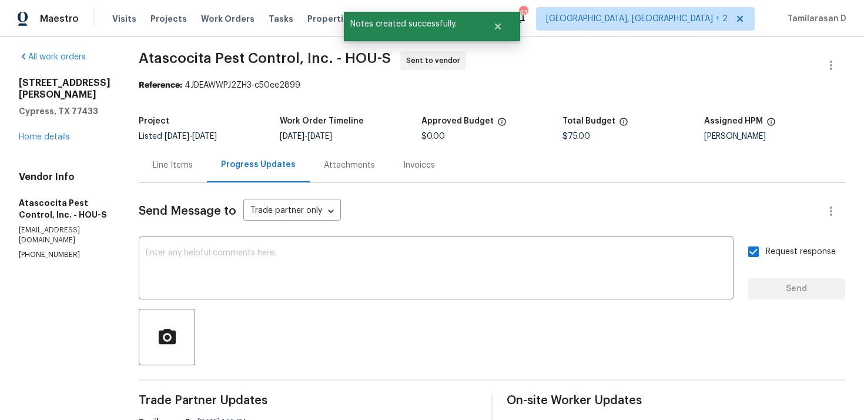
scroll to position [0, 0]
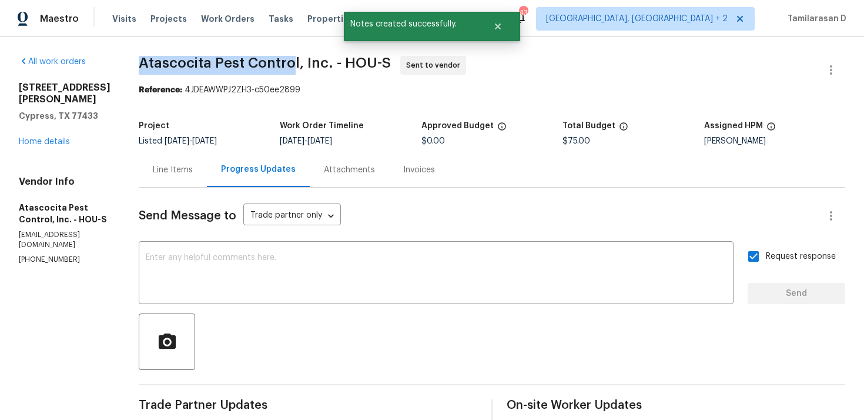
drag, startPoint x: 135, startPoint y: 41, endPoint x: 289, endPoint y: 64, distance: 156.3
click at [289, 64] on span "Atascocita Pest Control, Inc. - HOU-S" at bounding box center [265, 63] width 252 height 14
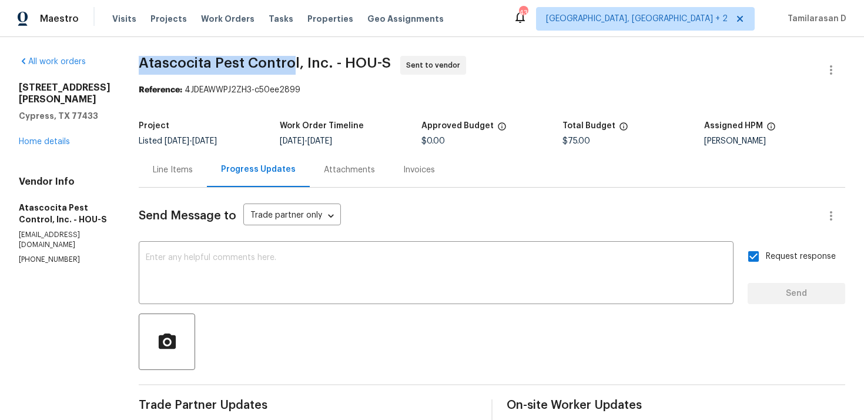
copy span "Atascocita Pest Contro"
click at [368, 108] on section "Atascocita Pest Control, Inc. - HOU-S Sent to vendor Reference: 4JDEAWWPJ2ZH3-c…" at bounding box center [492, 324] width 706 height 536
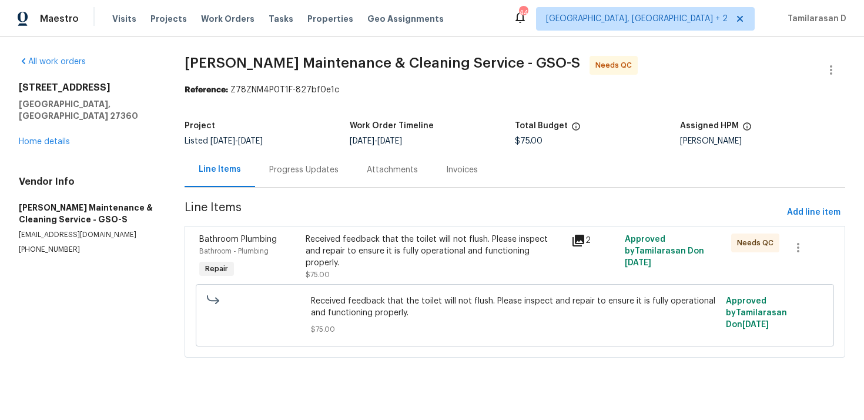
click at [319, 172] on div "Progress Updates" at bounding box center [303, 170] width 69 height 12
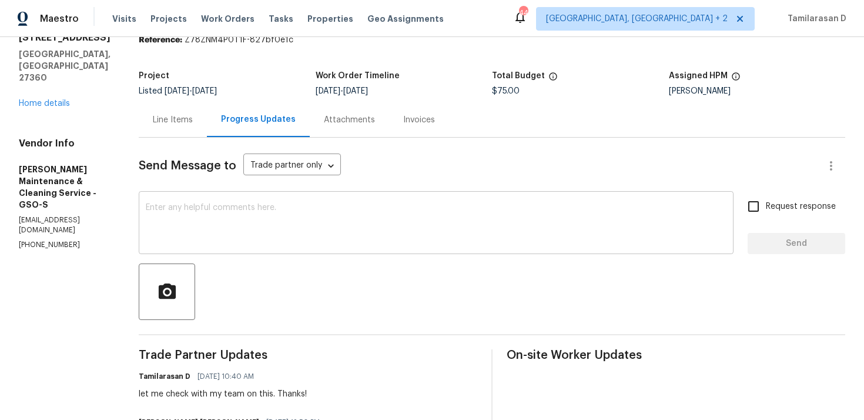
scroll to position [32, 0]
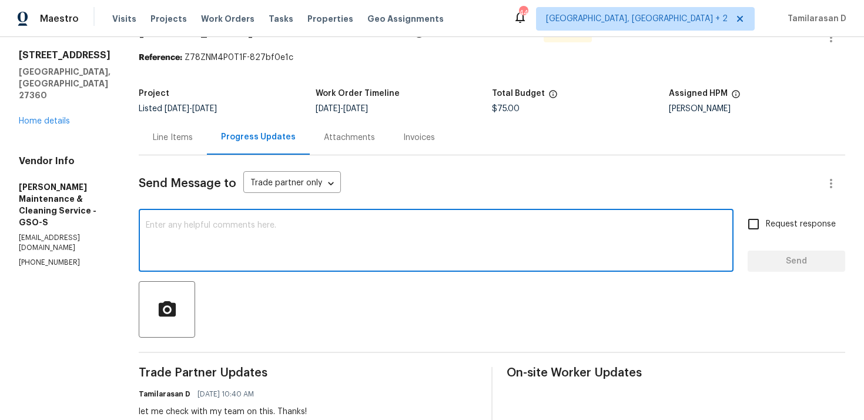
click at [221, 230] on textarea at bounding box center [436, 241] width 581 height 41
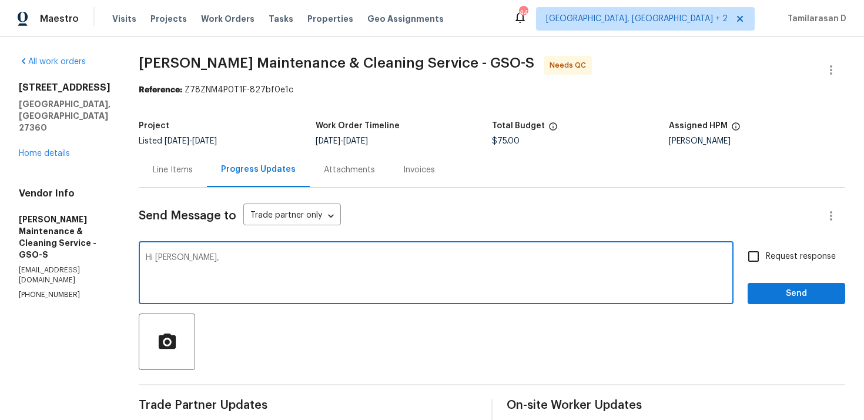
paste textarea "Could you please drill out the lock, install new locks, and place the new keys …"
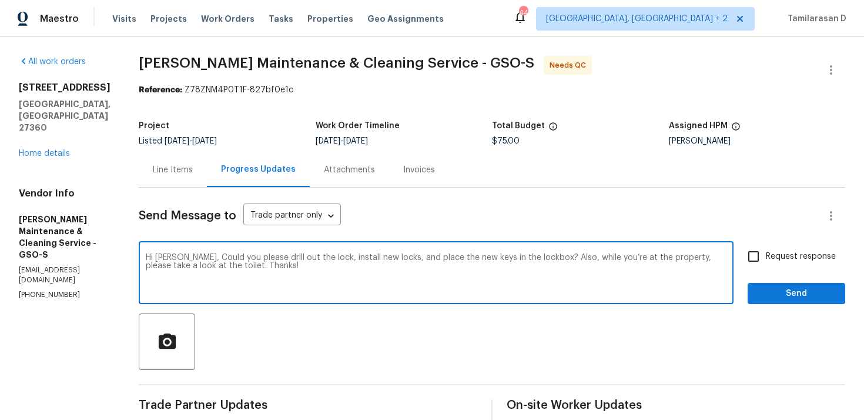
type textarea "Hi [PERSON_NAME], Could you please drill out the lock, install new locks, and p…"
click at [752, 258] on input "Request response" at bounding box center [753, 256] width 25 height 25
checkbox input "true"
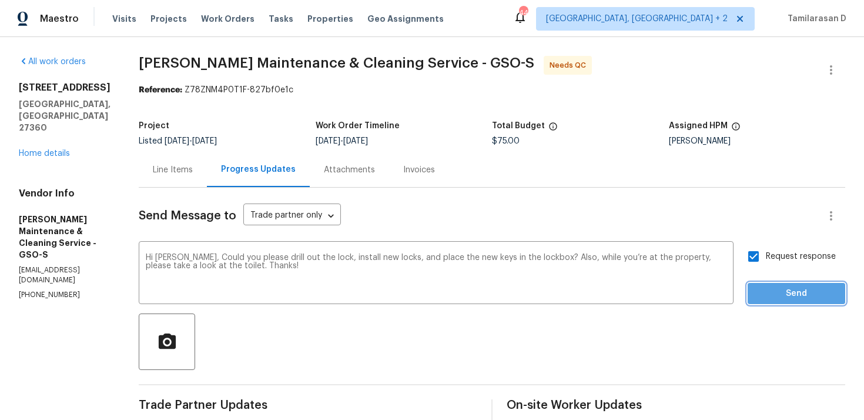
click at [776, 297] on span "Send" at bounding box center [796, 293] width 79 height 15
